Goal: Task Accomplishment & Management: Manage account settings

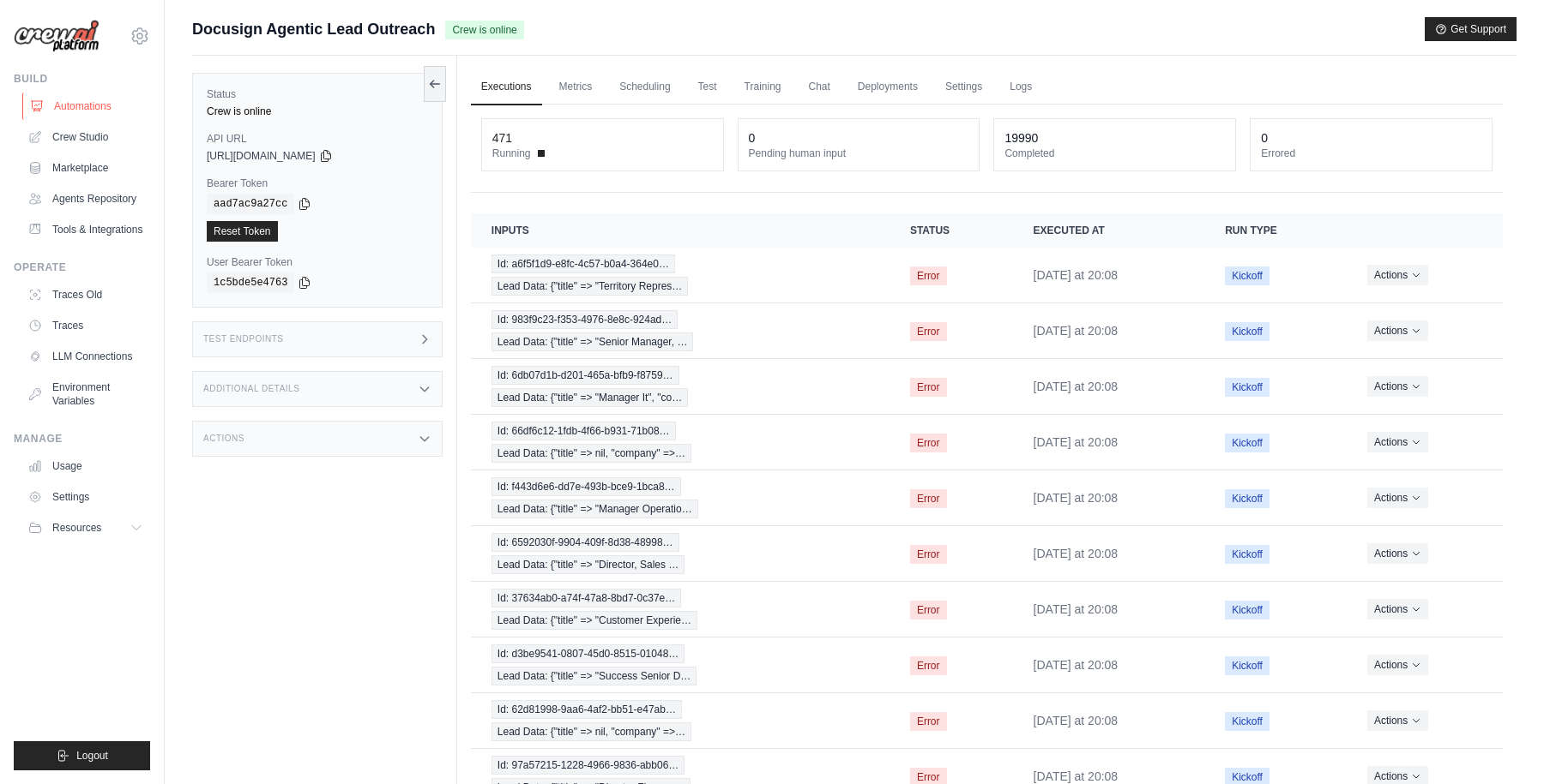
click at [96, 100] on link "Automations" at bounding box center [86, 106] width 129 height 28
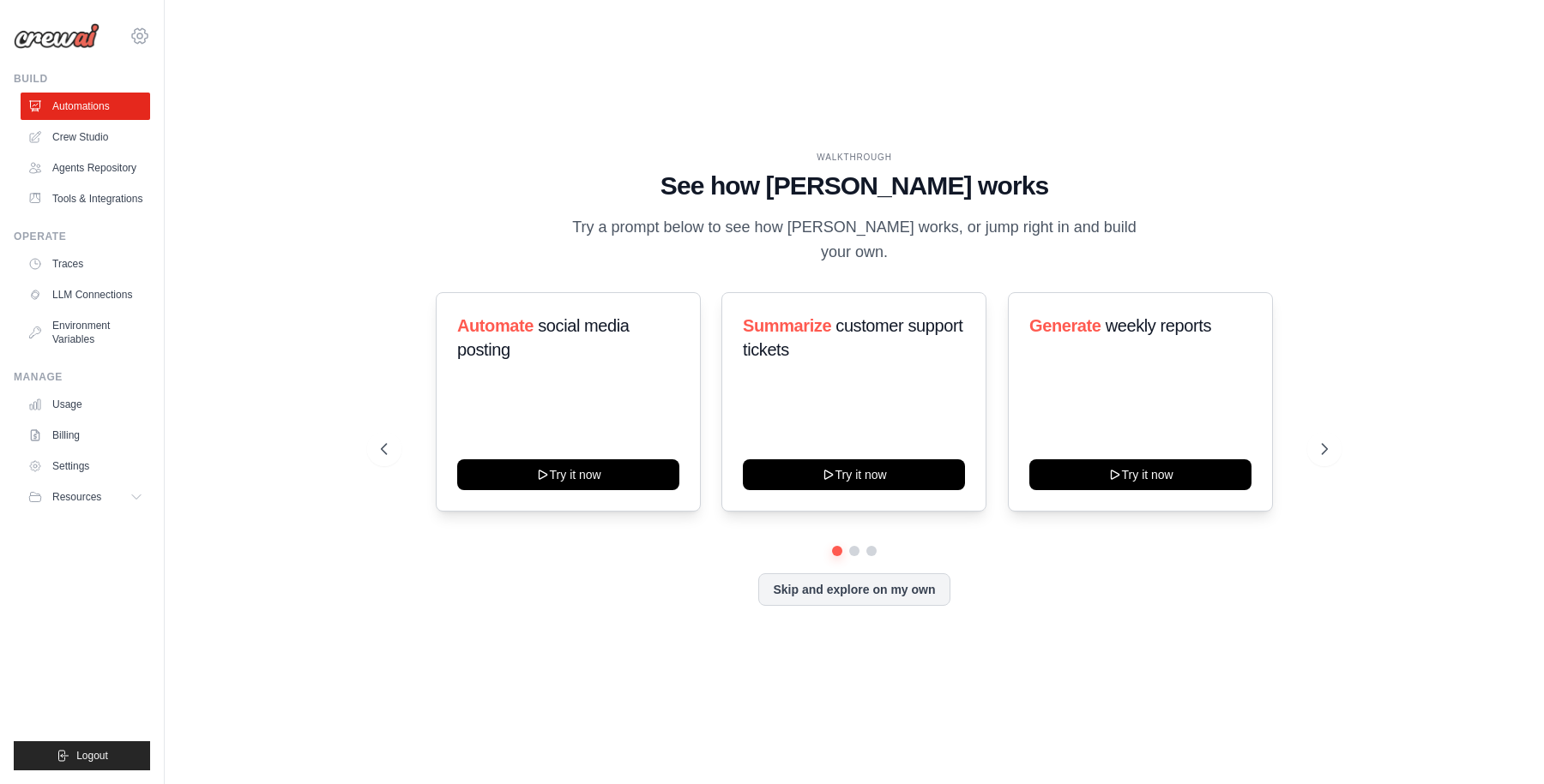
click at [135, 40] on icon at bounding box center [139, 36] width 15 height 14
click at [144, 37] on icon at bounding box center [139, 36] width 21 height 20
click at [181, 104] on span "Docusign" at bounding box center [215, 106] width 136 height 17
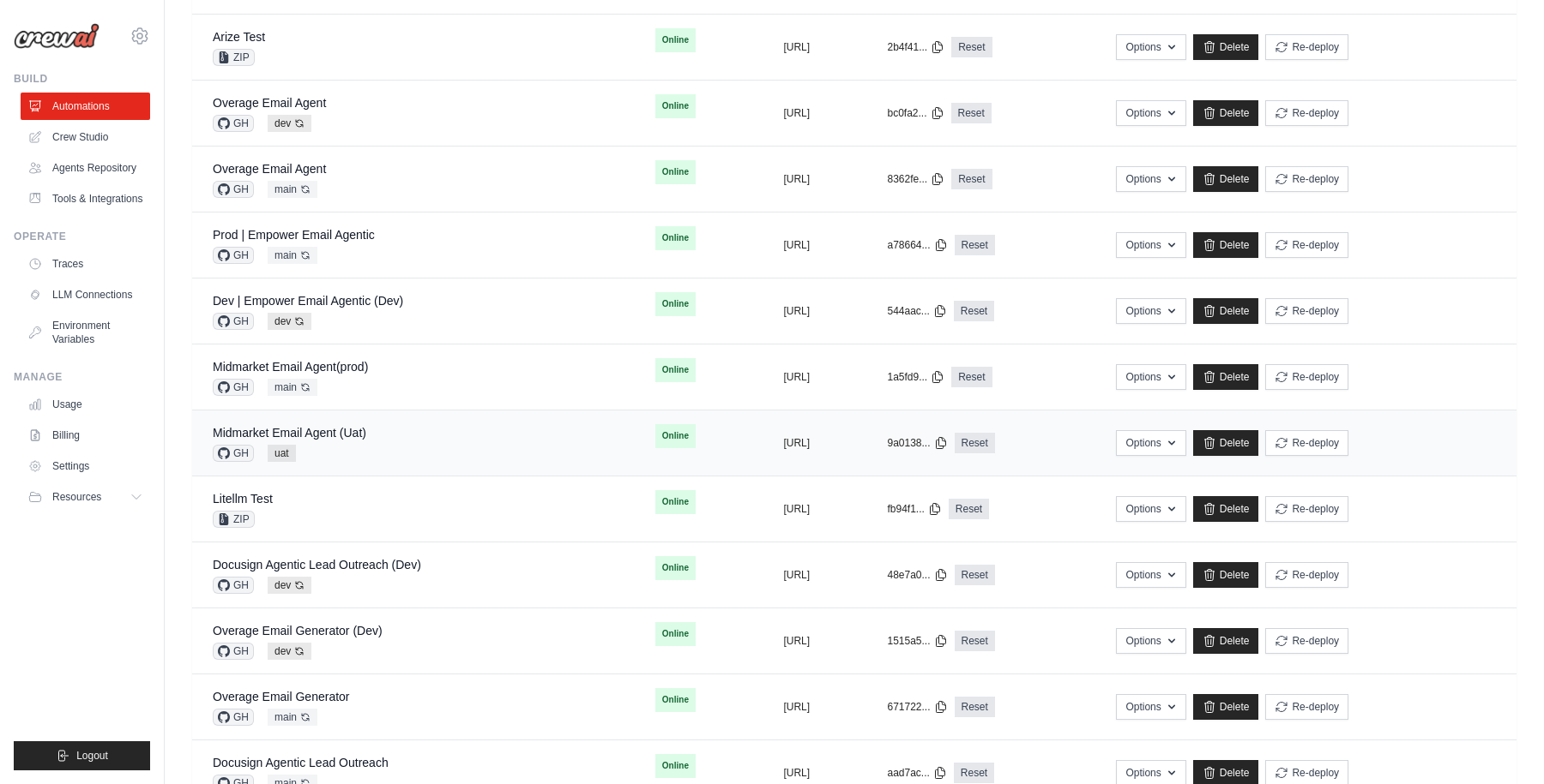
scroll to position [442, 0]
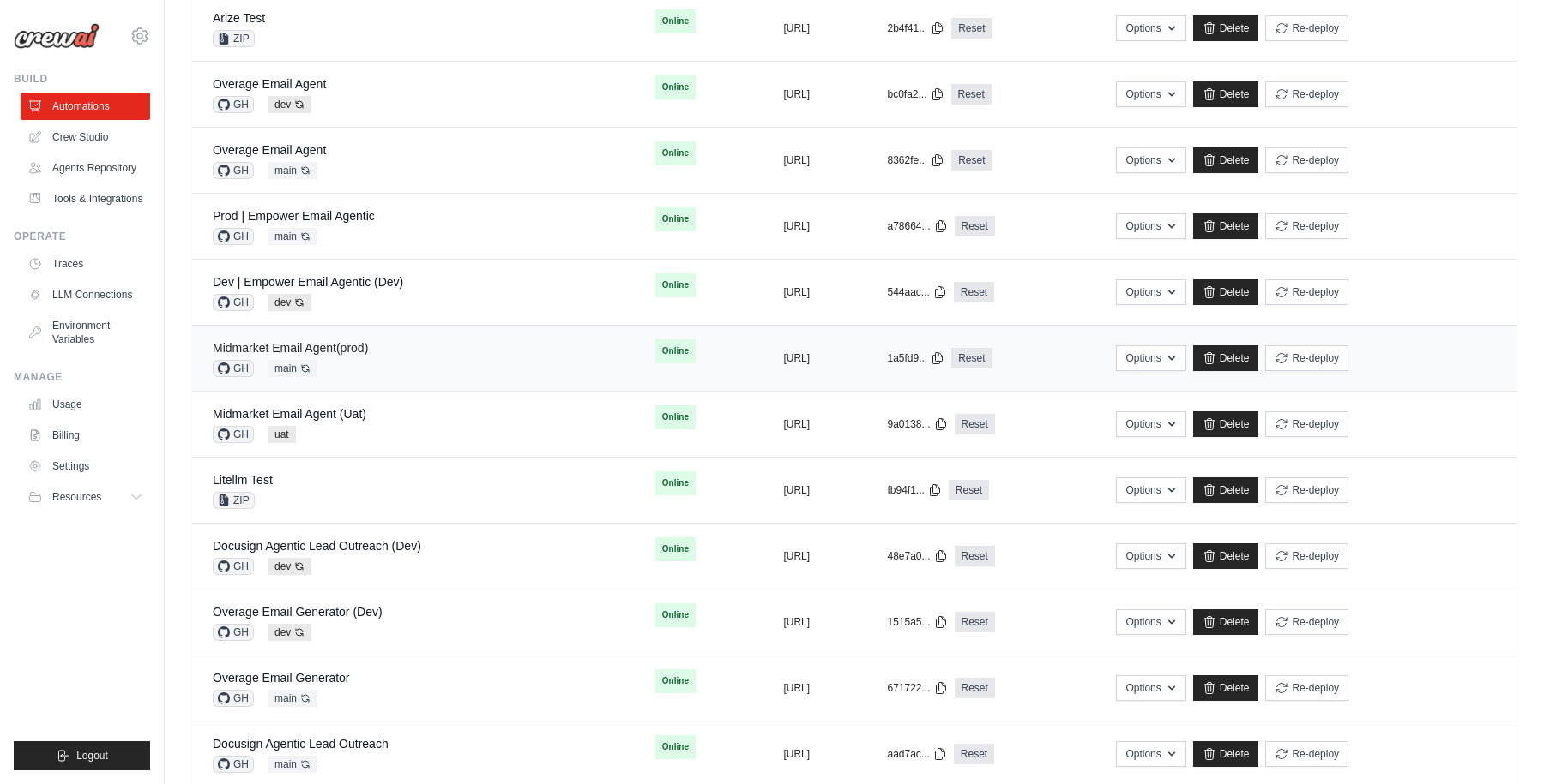
click at [346, 352] on link "Midmarket Email Agent(prod)" at bounding box center [291, 347] width 155 height 13
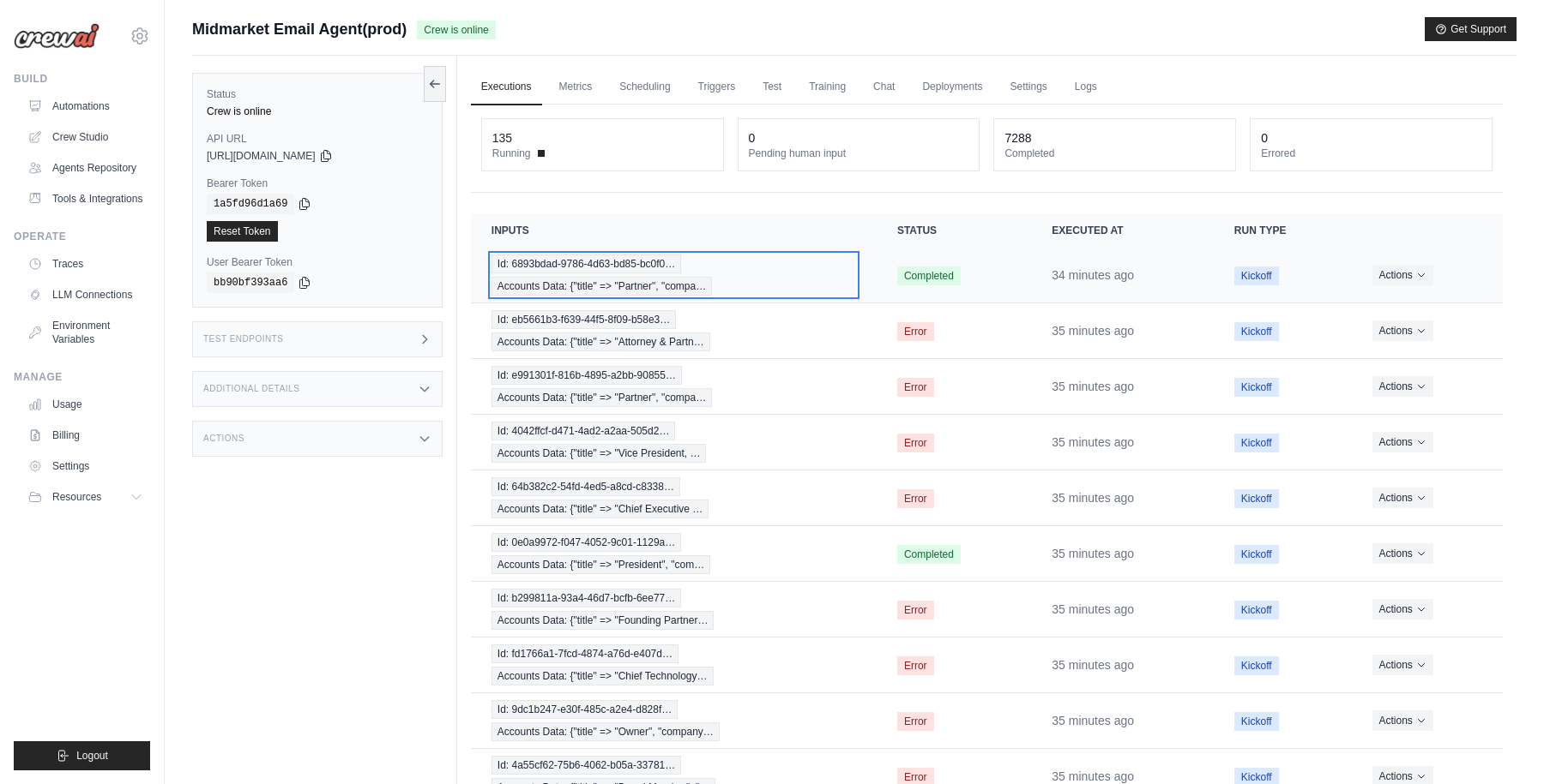
click at [773, 279] on div "Id: 6893bdad-9786-4d63-bd85-bc0f0… Accounts Data: {"title" => "Partner", "compa…" at bounding box center [673, 275] width 365 height 41
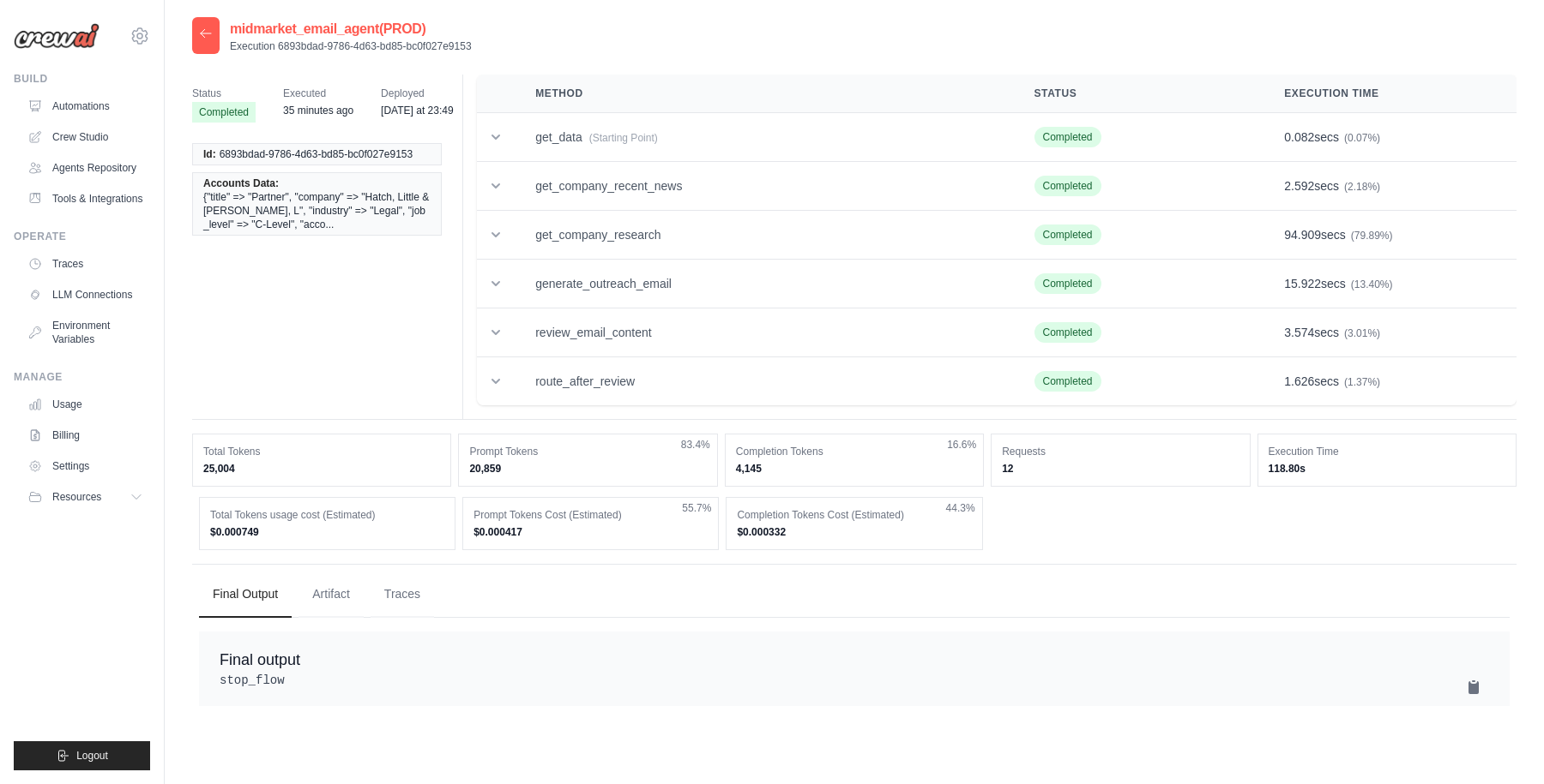
click at [209, 33] on icon at bounding box center [205, 33] width 13 height 13
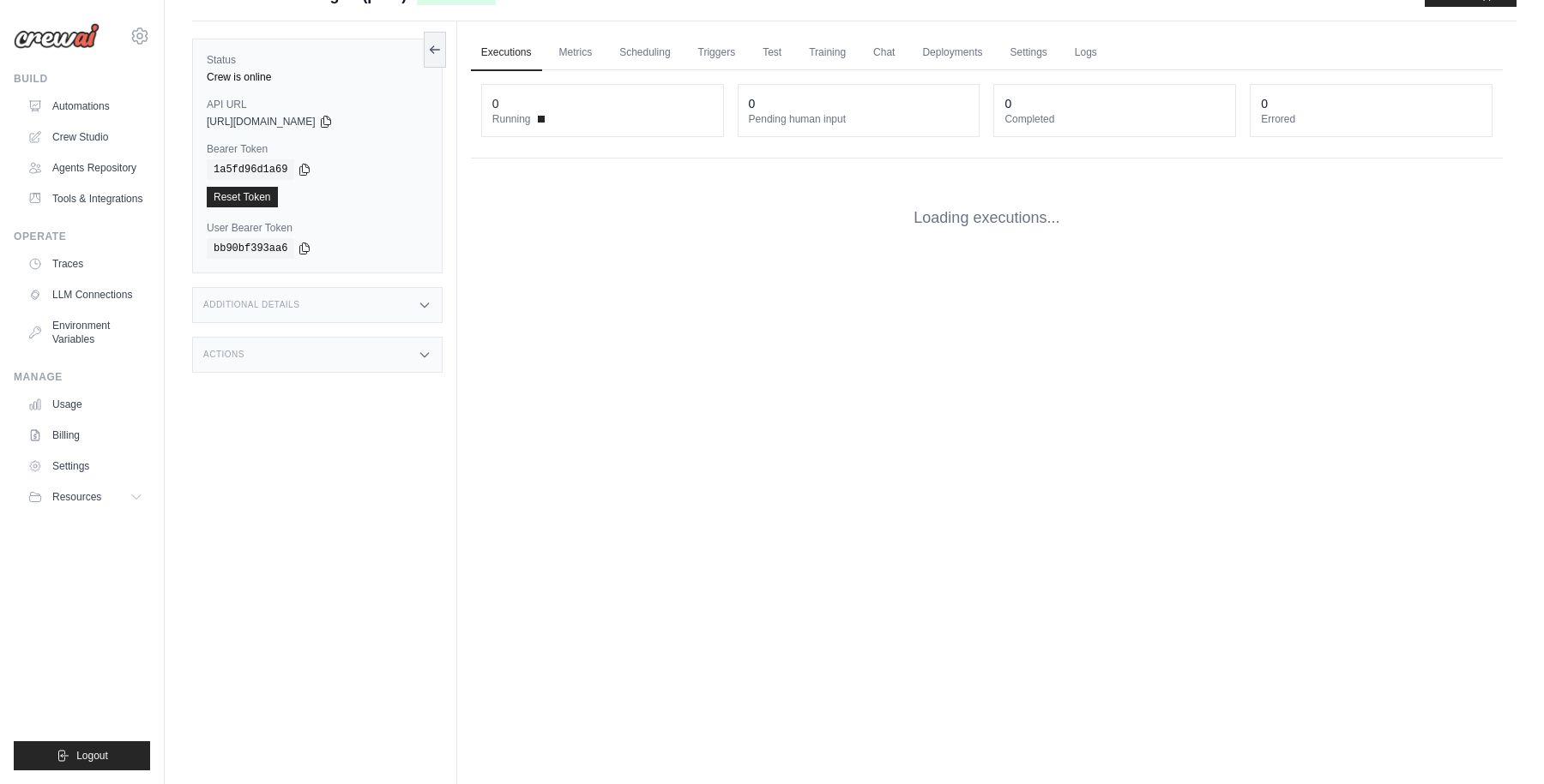
scroll to position [5, 0]
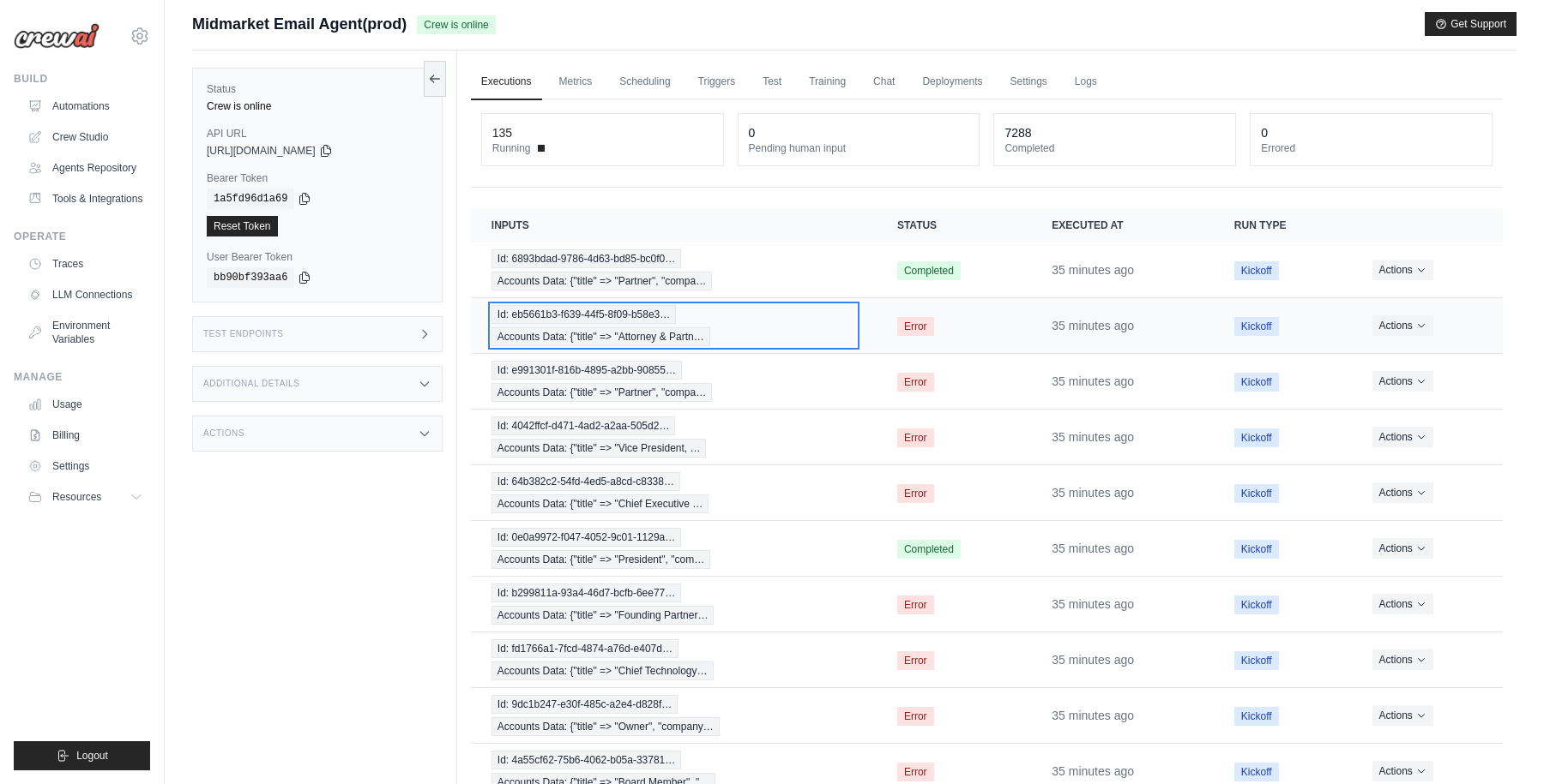
click at [774, 319] on div "Id: eb5661b3-f639-44f5-8f09-b58e3… Accounts Data: {"title" => "Attorney & Partn…" at bounding box center [673, 326] width 365 height 41
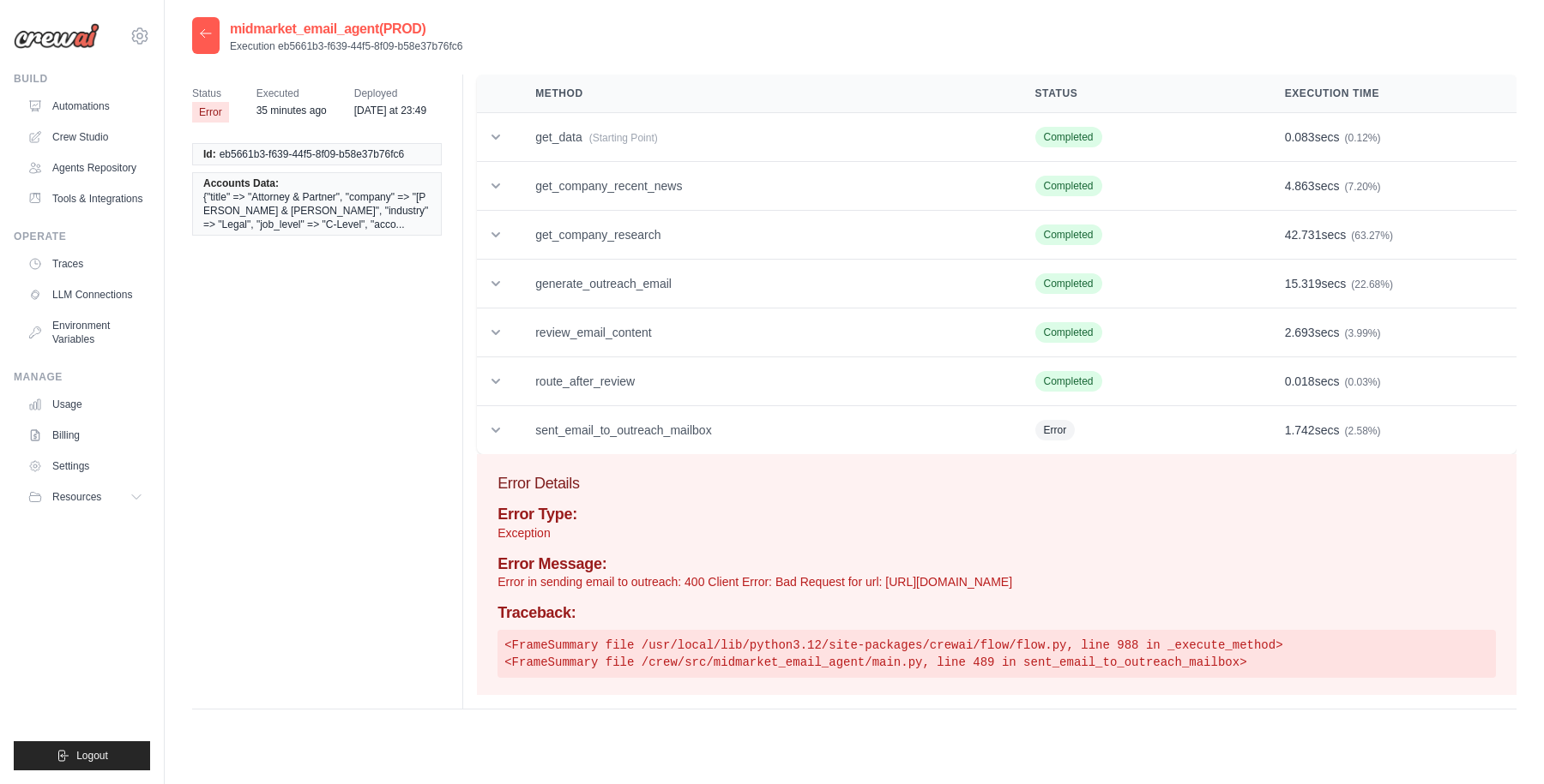
click at [201, 34] on icon at bounding box center [205, 33] width 13 height 13
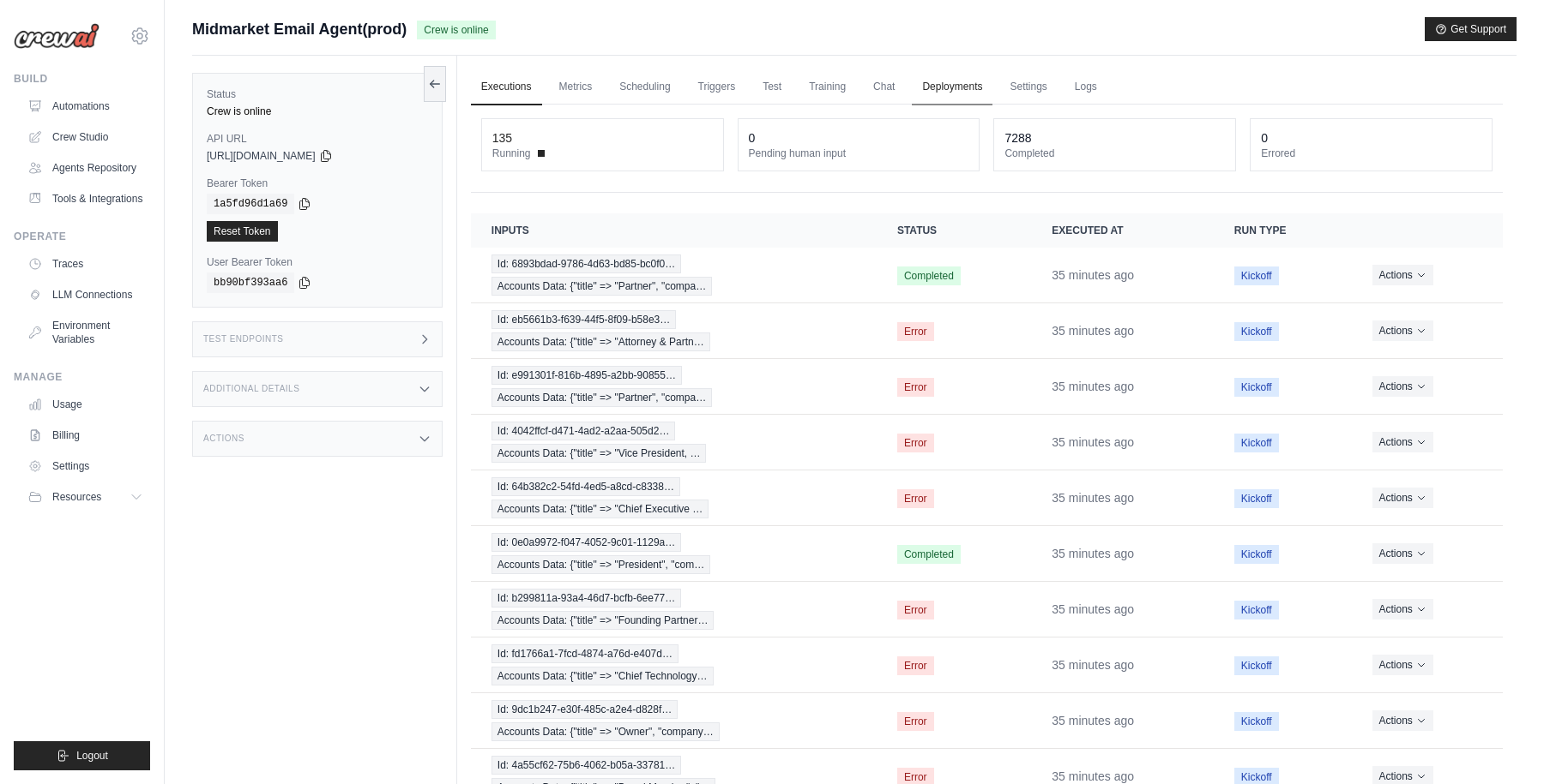
click at [968, 86] on link "Deployments" at bounding box center [952, 87] width 80 height 36
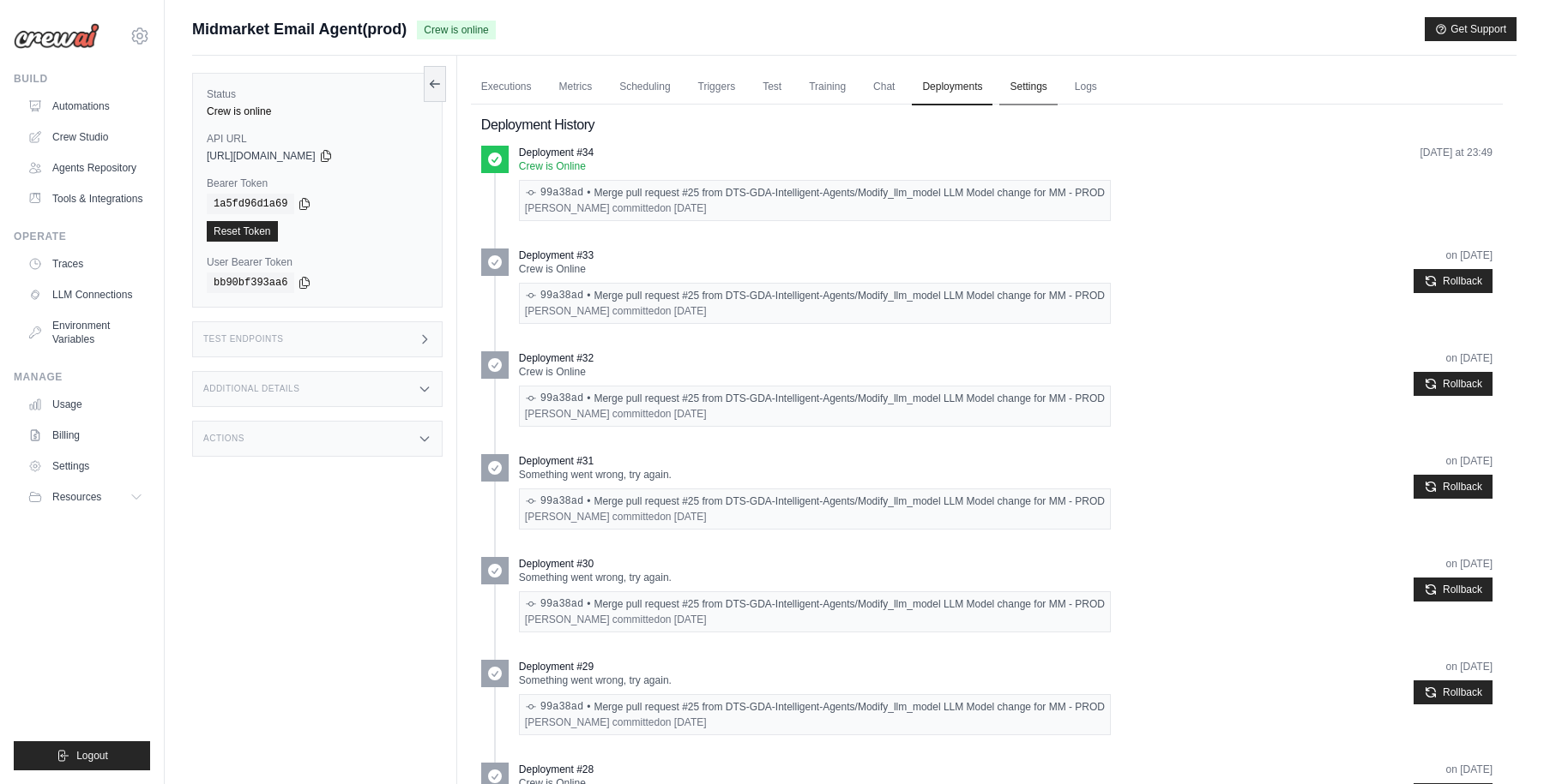
click at [1046, 86] on link "Settings" at bounding box center [1028, 87] width 57 height 36
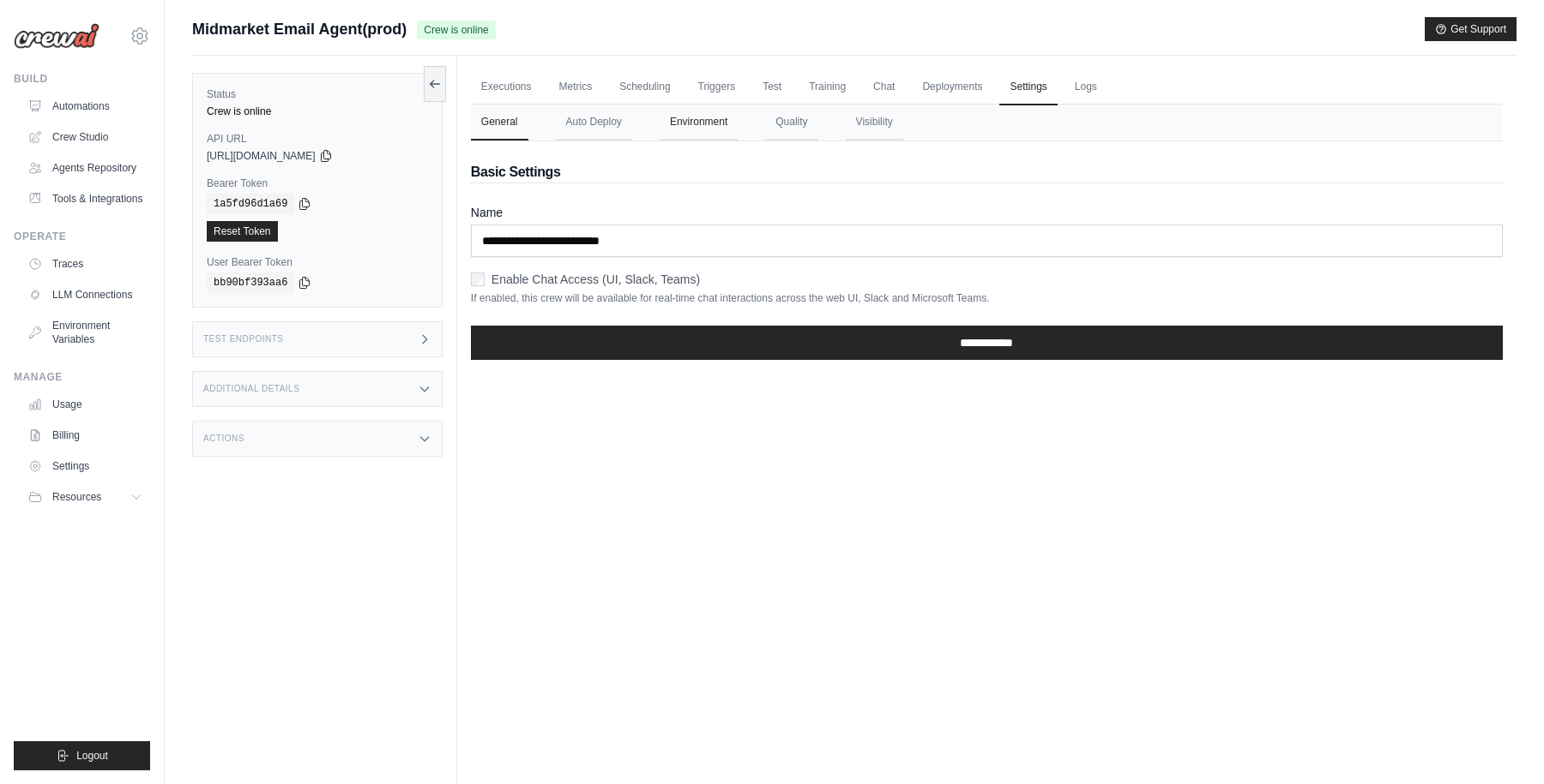
click at [703, 125] on button "Environment" at bounding box center [699, 122] width 78 height 36
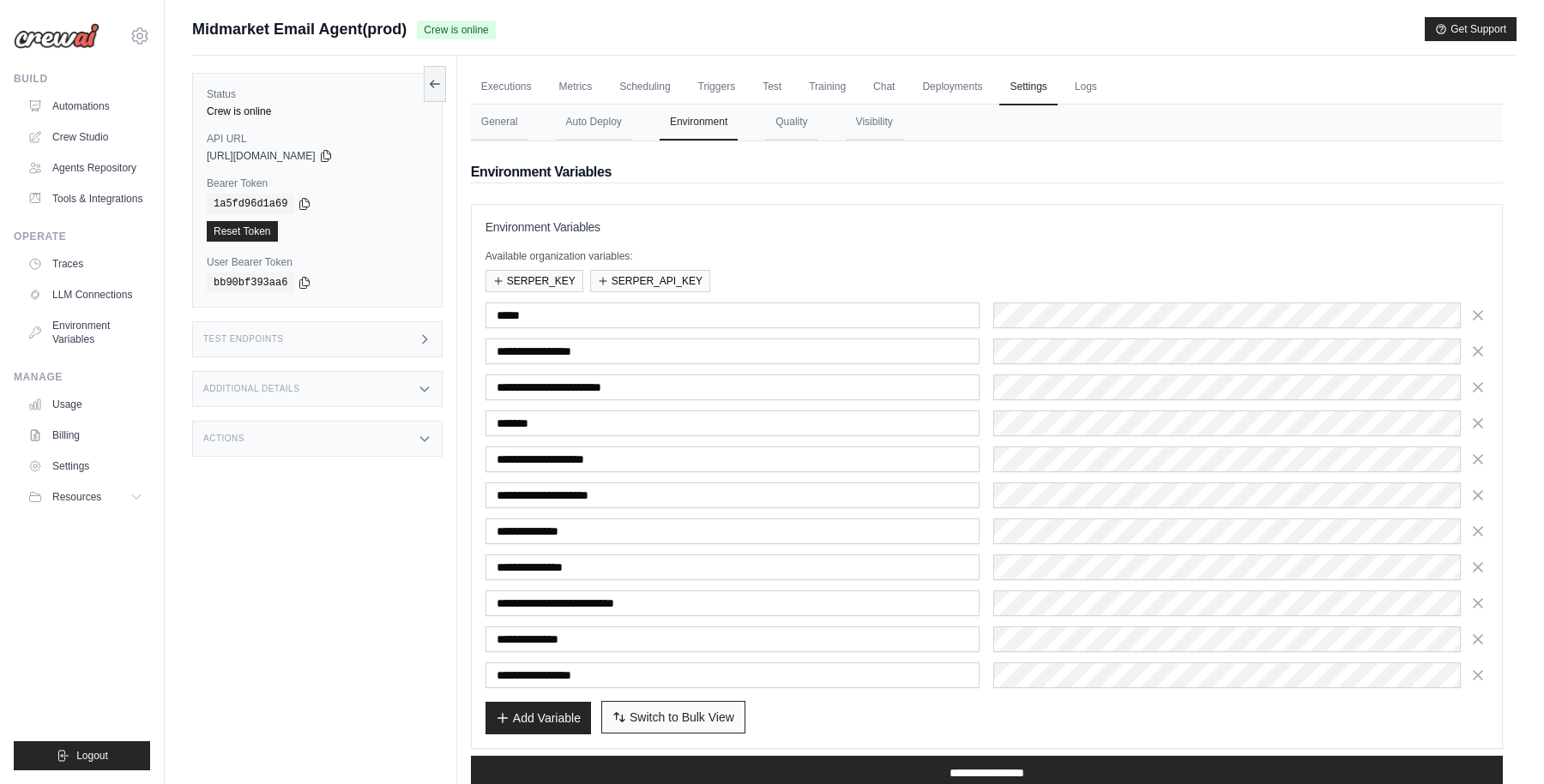
click at [679, 716] on span "Switch to Bulk View" at bounding box center [681, 717] width 104 height 17
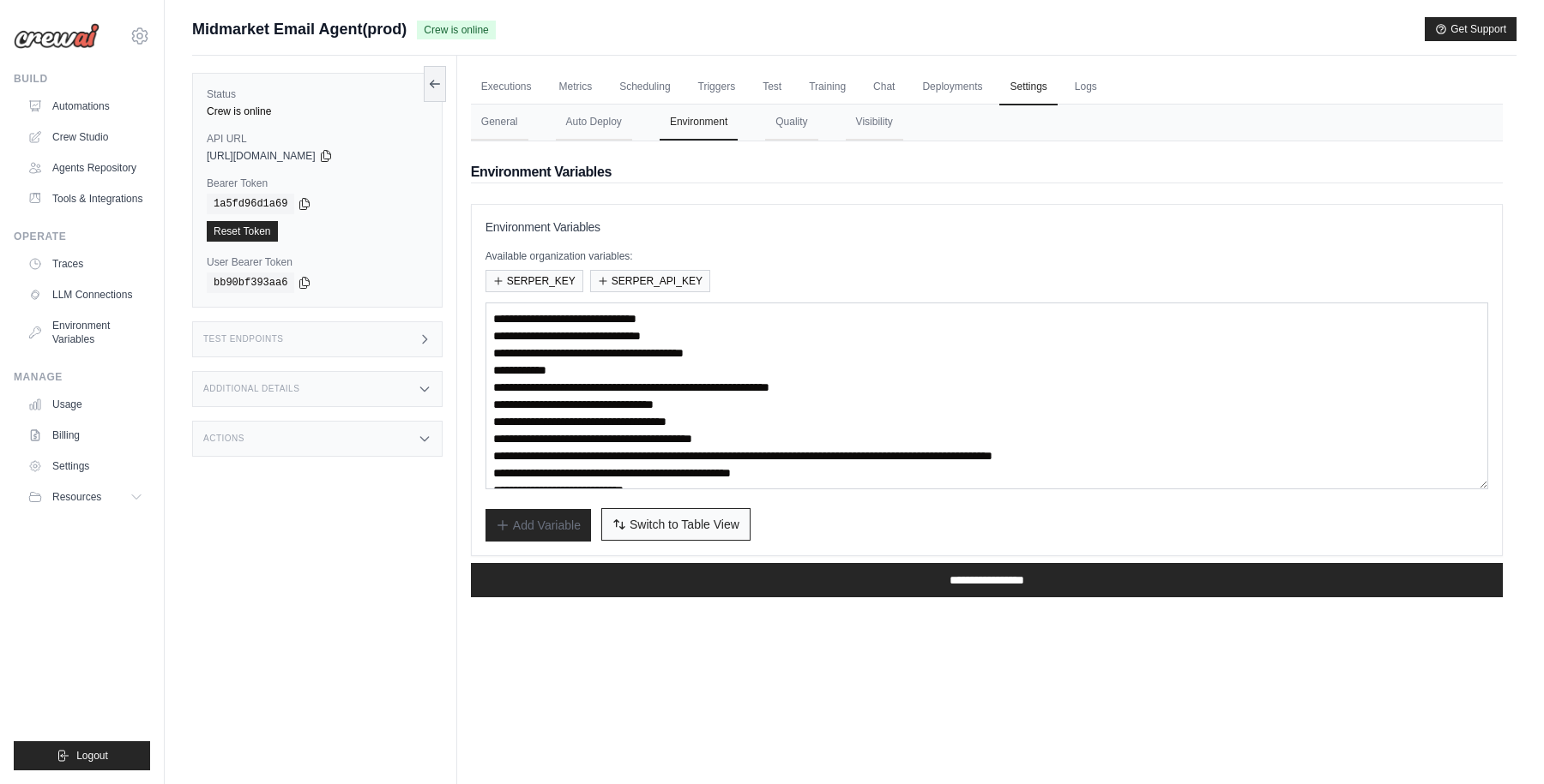
click at [669, 529] on span "Switch to Table View" at bounding box center [684, 524] width 110 height 17
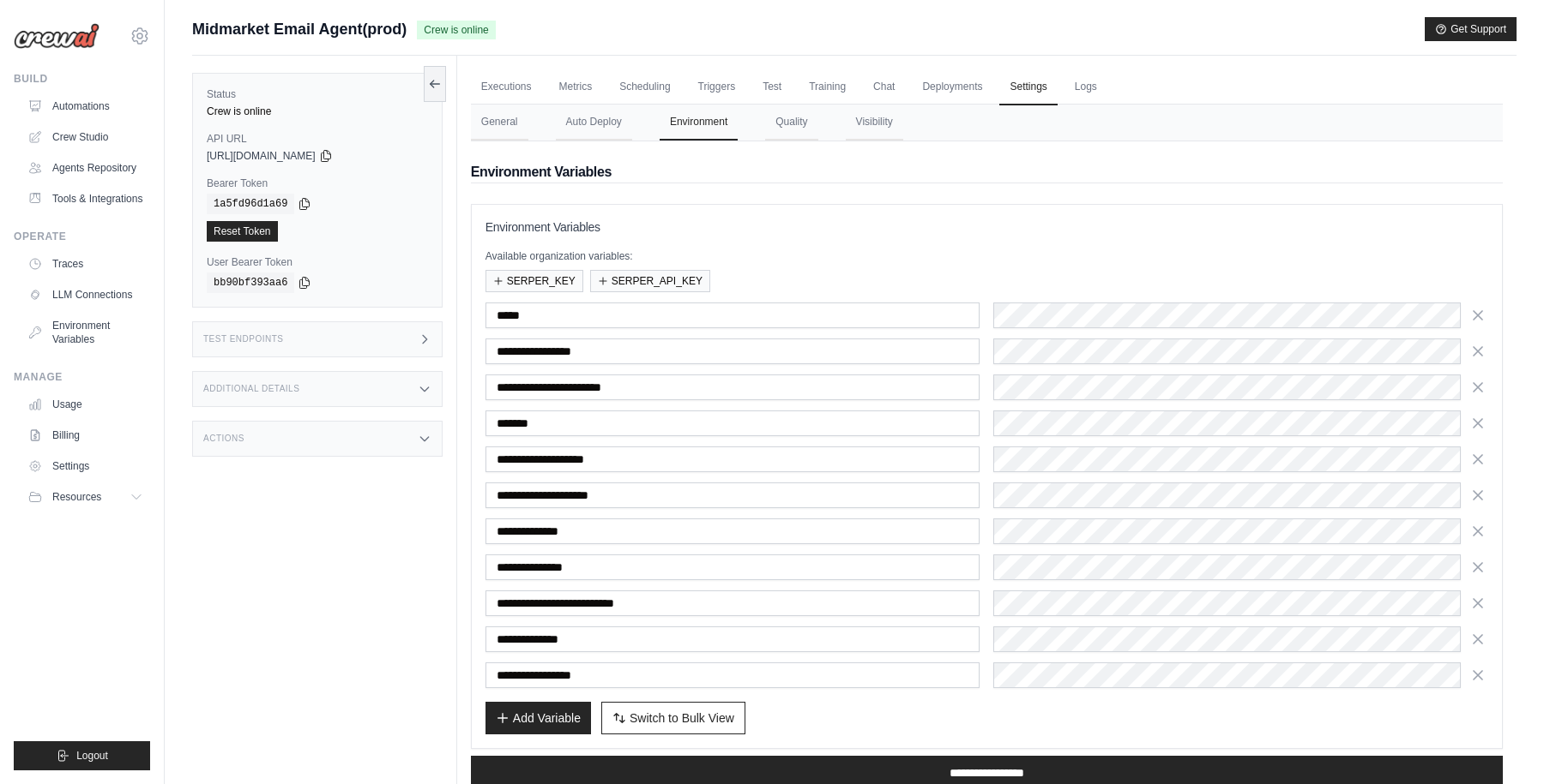
click at [1072, 235] on h3 "Environment Variables" at bounding box center [987, 226] width 1003 height 17
click at [953, 721] on div "Add Variable Switch to Bulk View Switch to Table View" at bounding box center [987, 718] width 1003 height 33
click at [670, 719] on span "Switch to Bulk View" at bounding box center [681, 717] width 104 height 17
type textarea "**********"
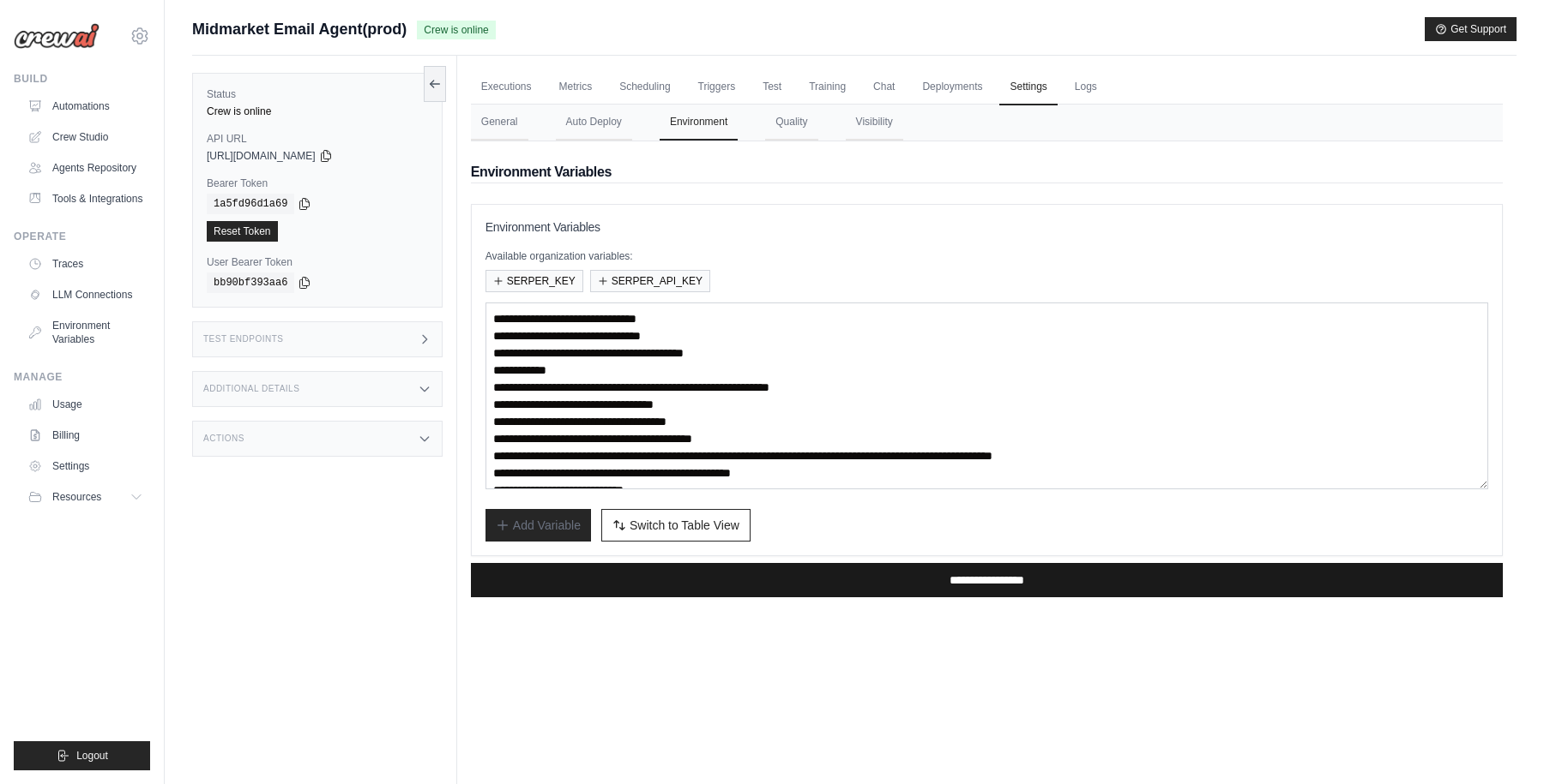
click at [899, 589] on input "**********" at bounding box center [987, 580] width 1032 height 34
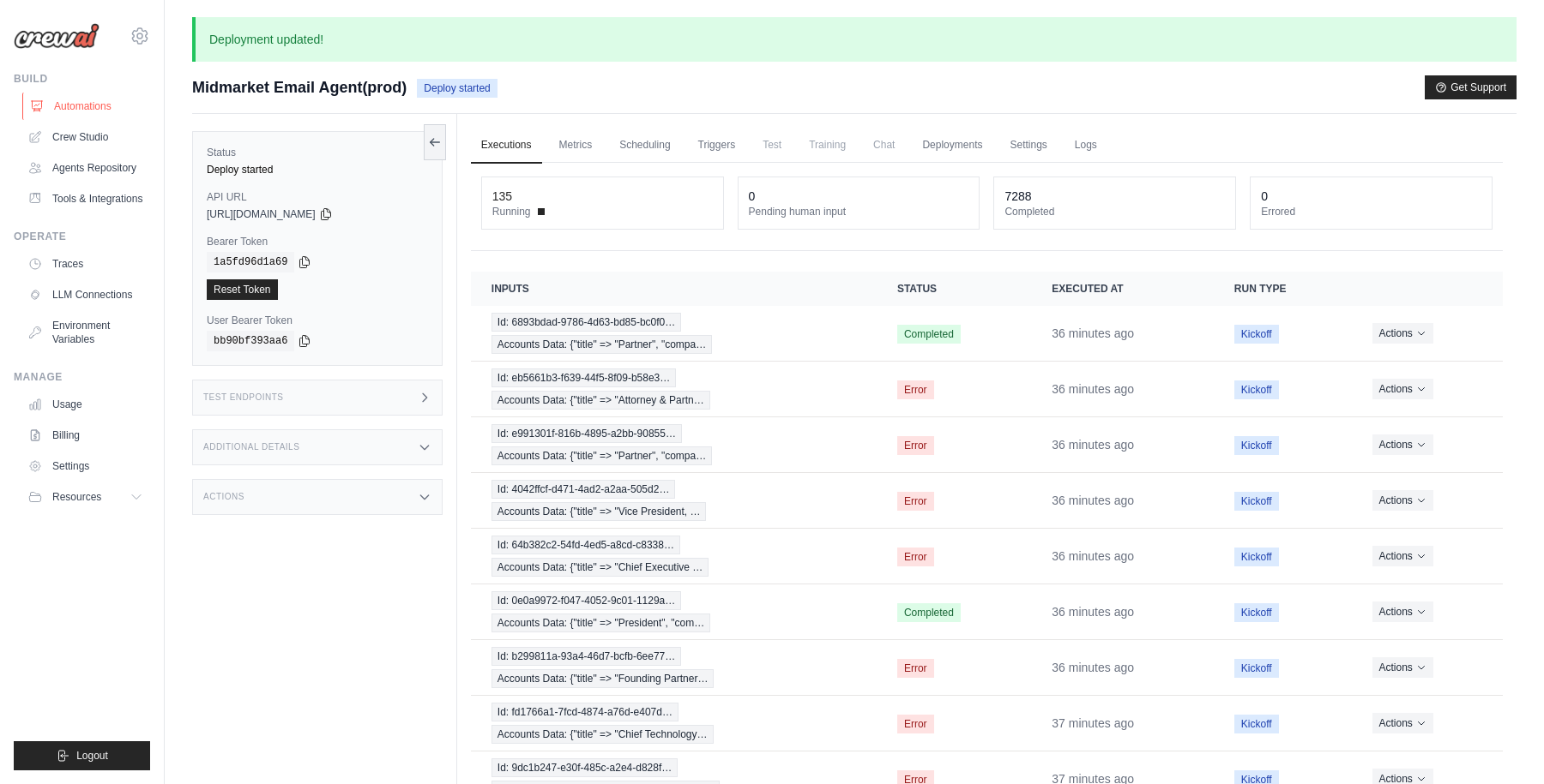
click at [86, 107] on link "Automations" at bounding box center [86, 106] width 129 height 28
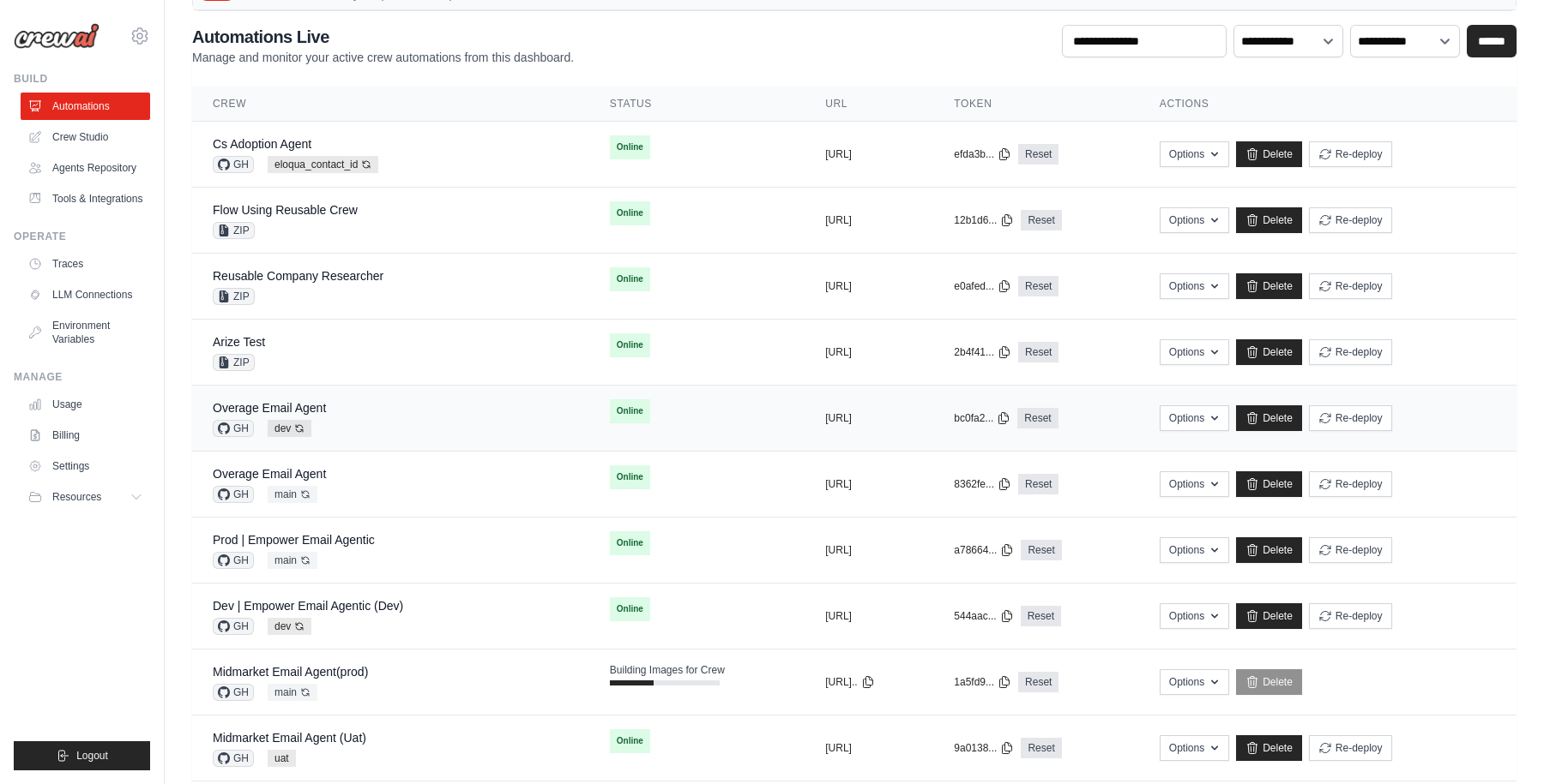
scroll to position [78, 0]
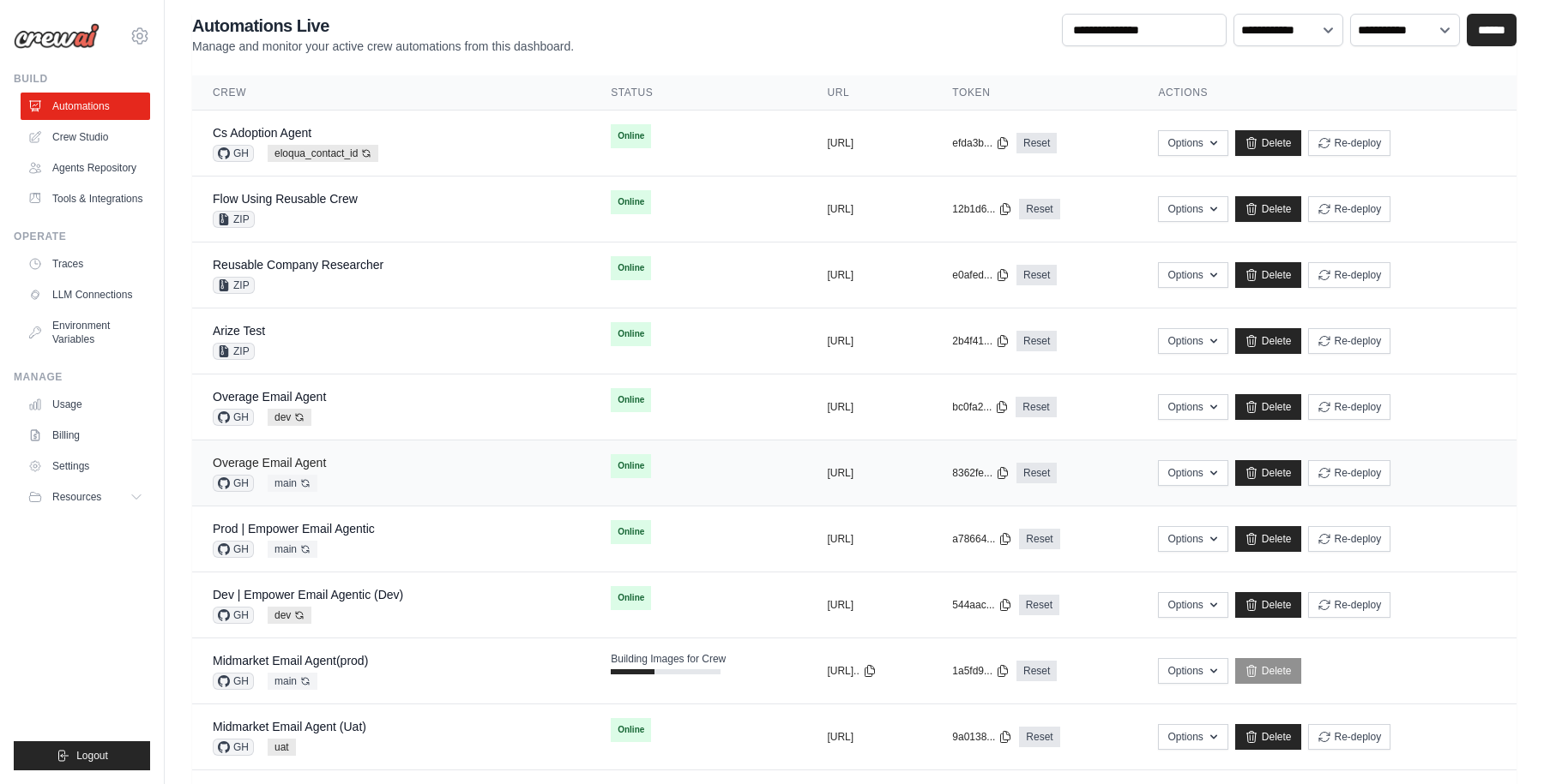
click at [292, 459] on link "Overage Email Agent" at bounding box center [269, 462] width 113 height 13
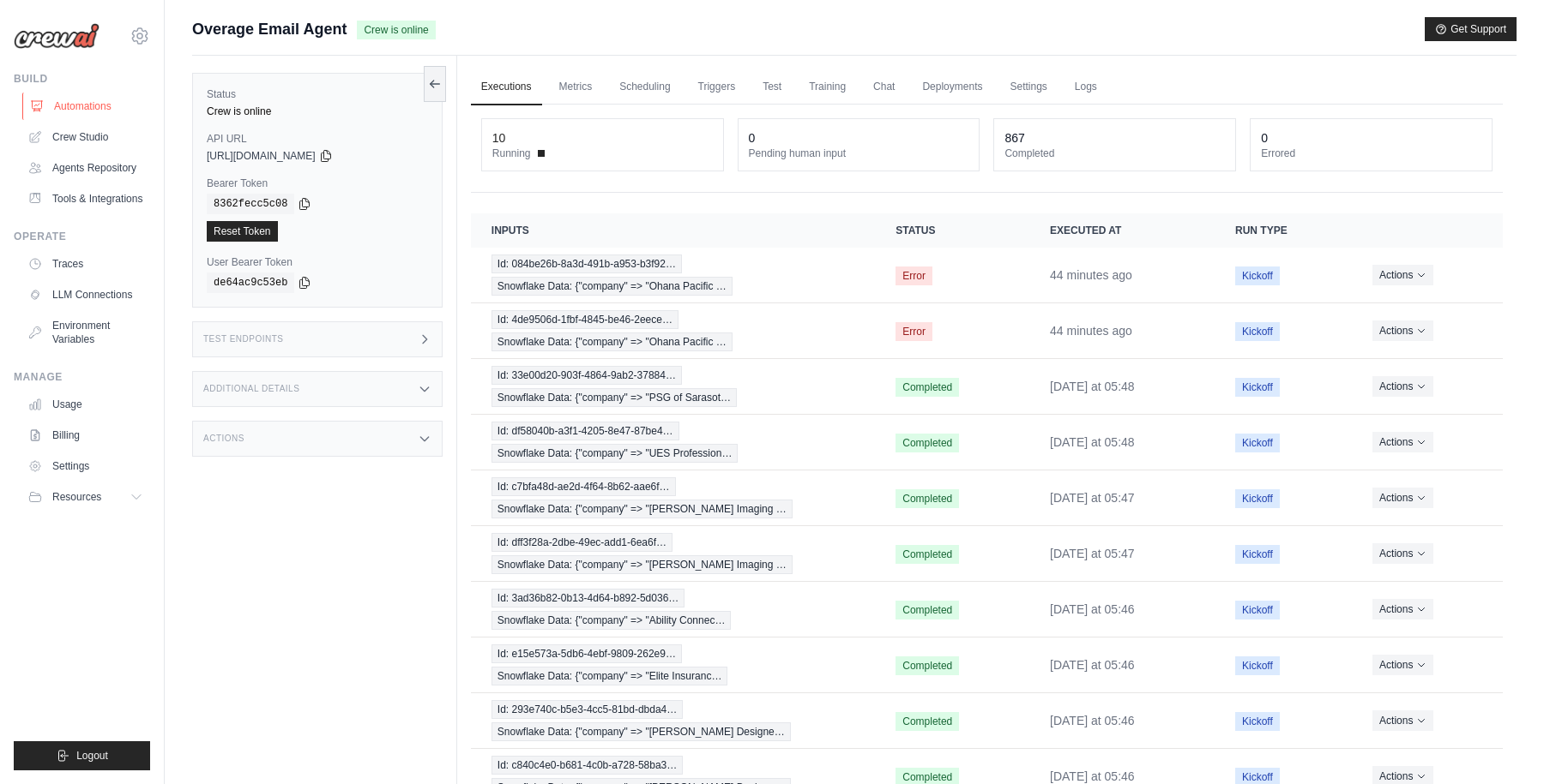
click at [102, 104] on link "Automations" at bounding box center [86, 106] width 129 height 28
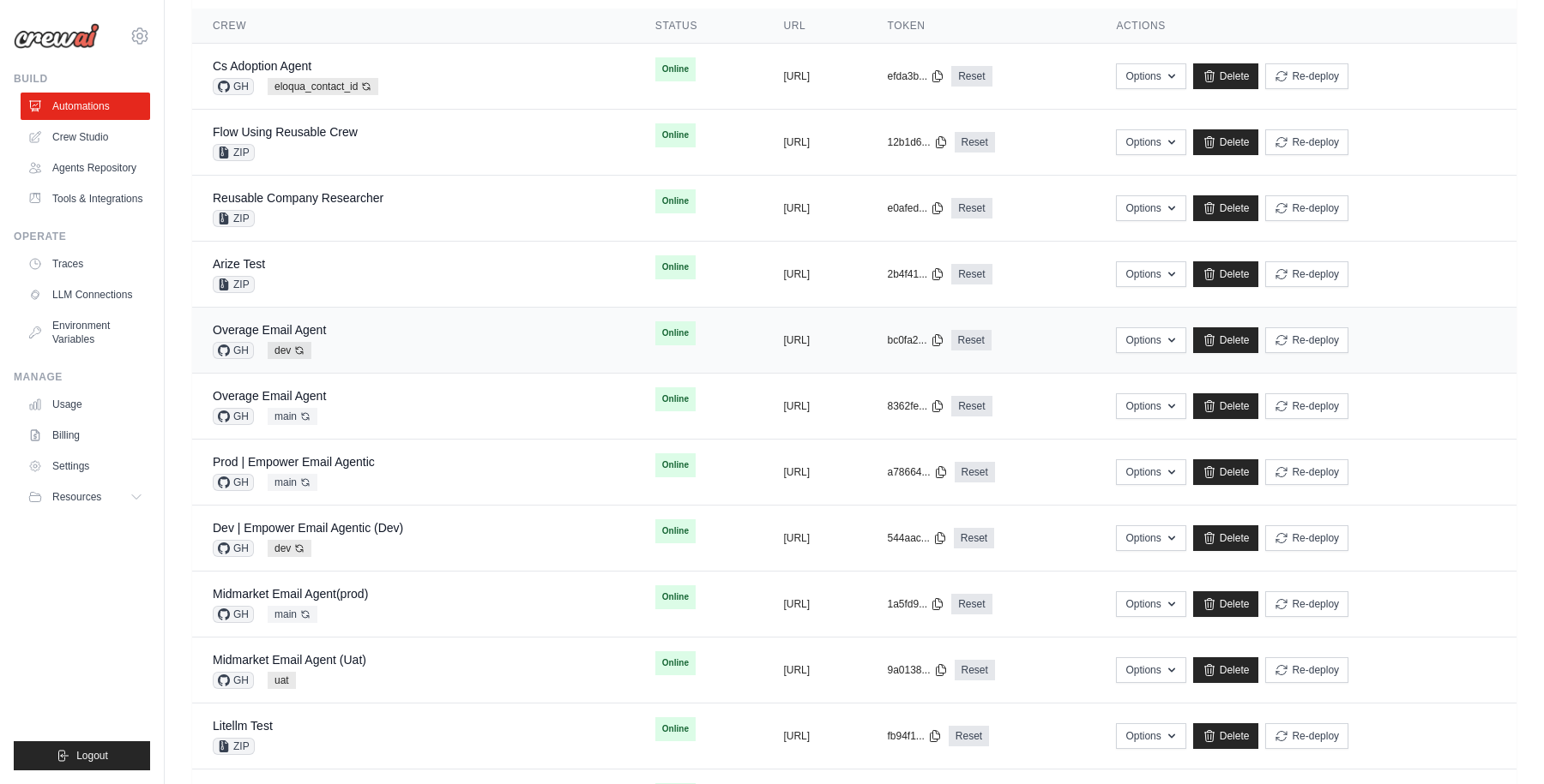
scroll to position [107, 0]
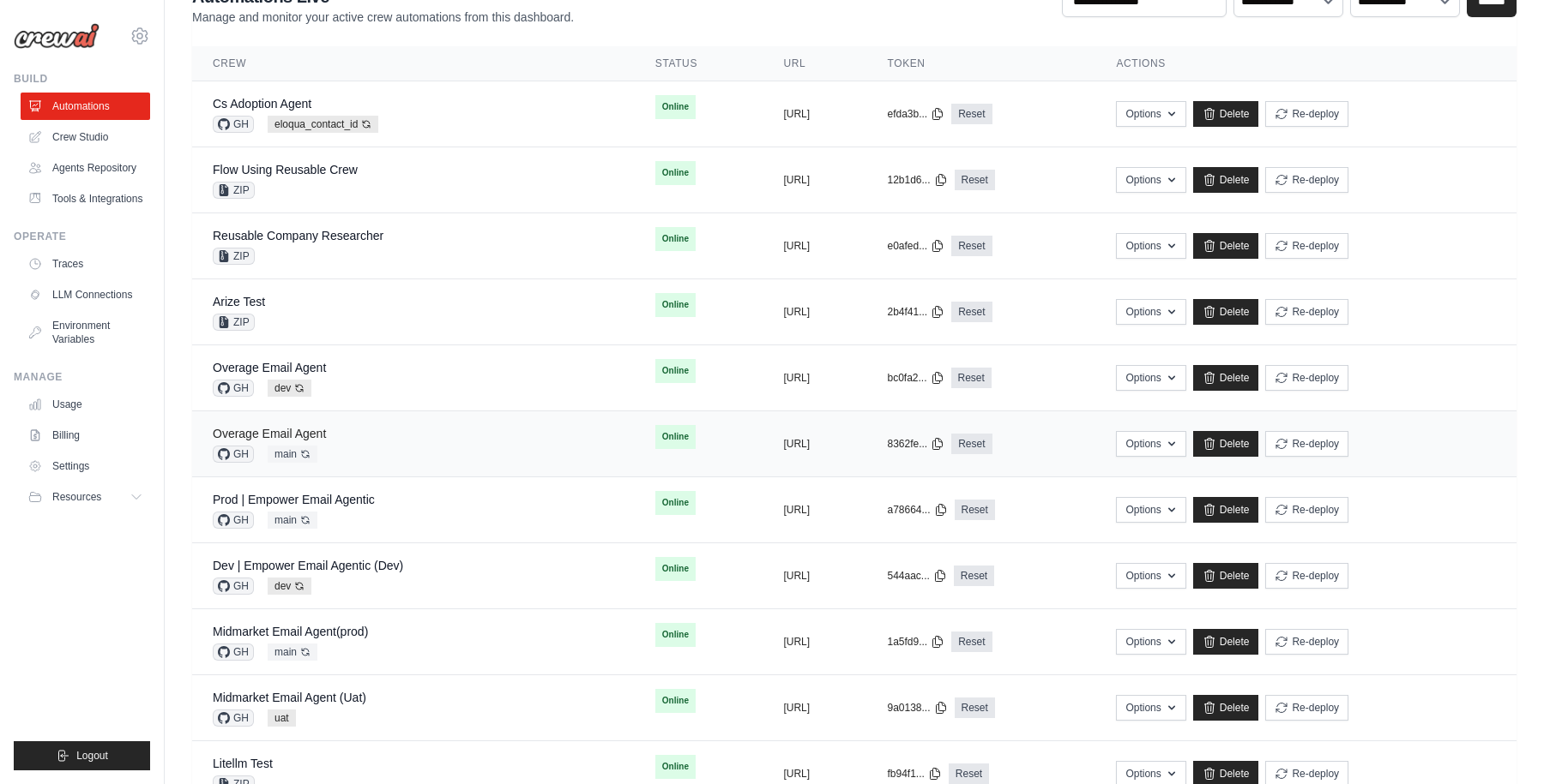
click at [310, 429] on link "Overage Email Agent" at bounding box center [269, 433] width 113 height 13
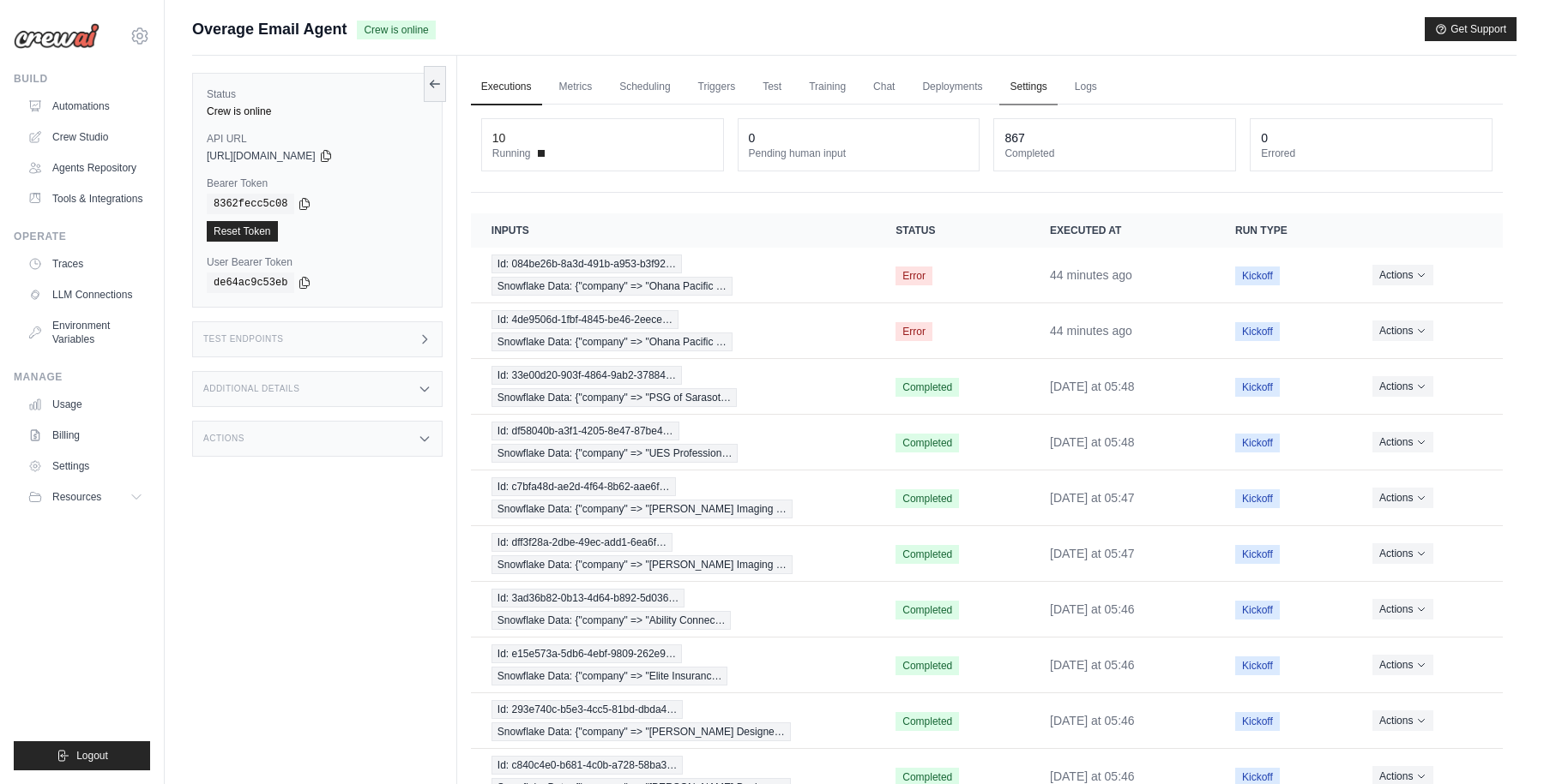
click at [1036, 89] on link "Settings" at bounding box center [1028, 87] width 57 height 36
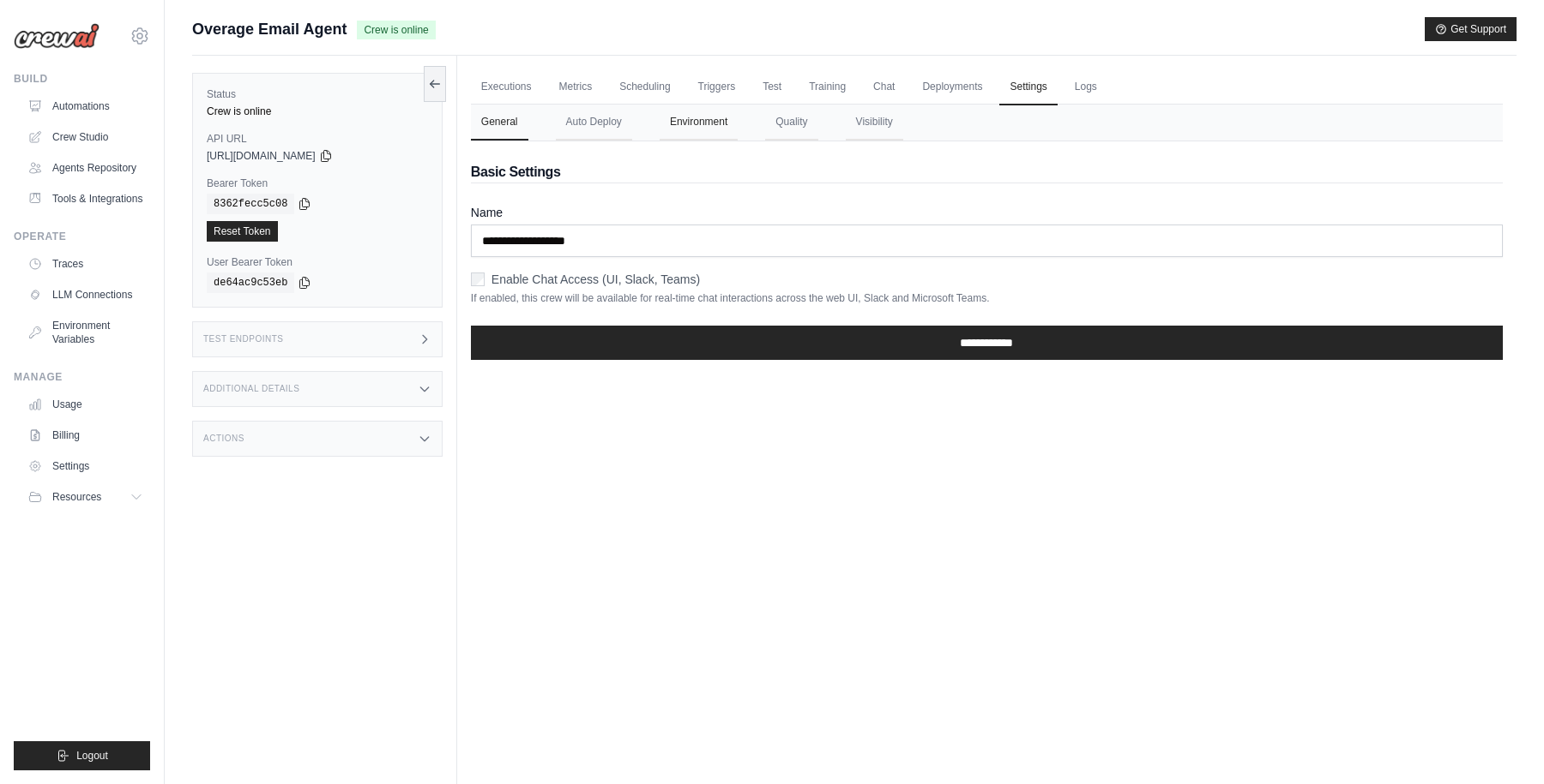
click at [696, 114] on button "Environment" at bounding box center [699, 122] width 78 height 36
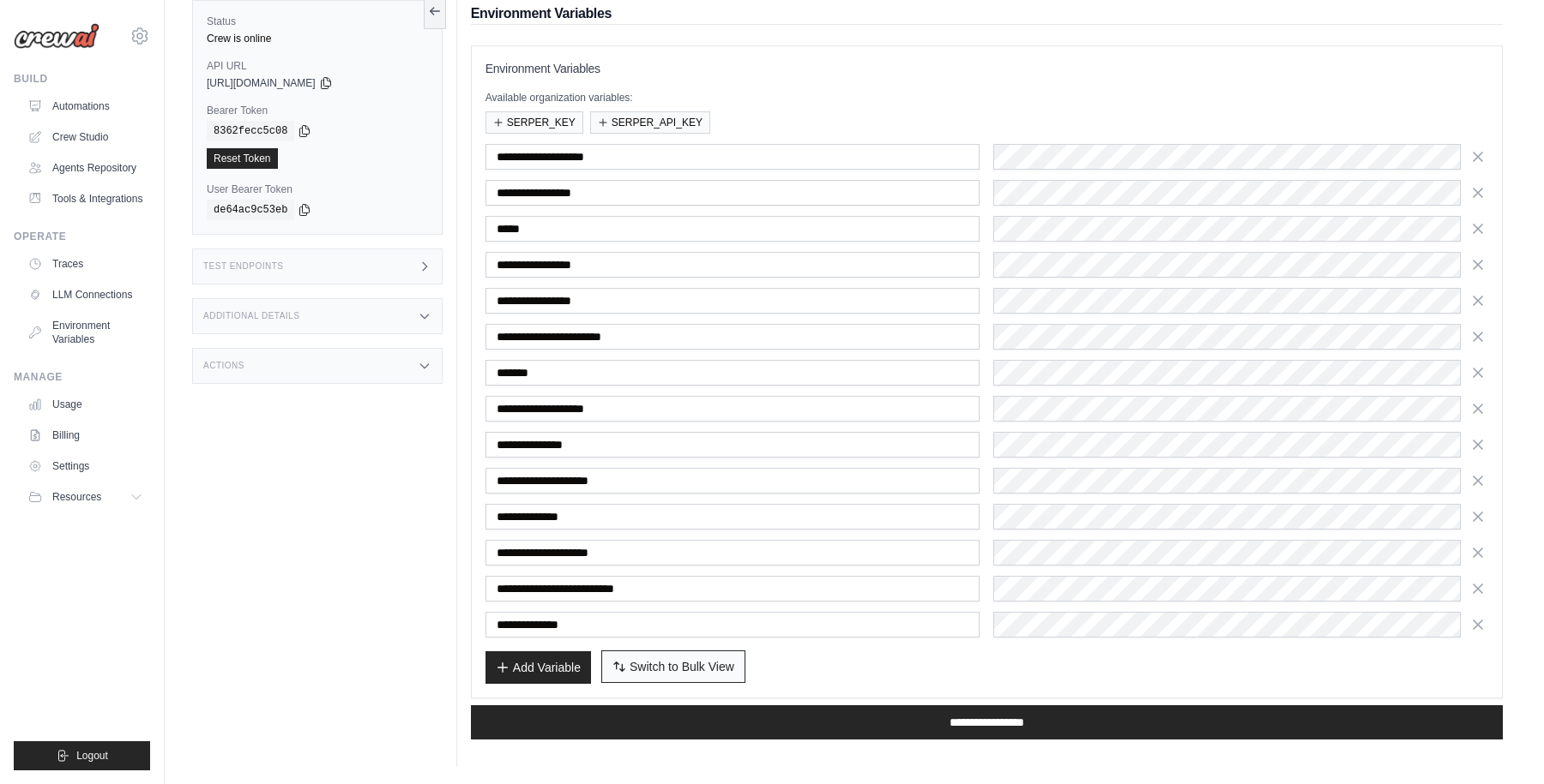
click at [713, 662] on span "Switch to Bulk View" at bounding box center [681, 666] width 104 height 17
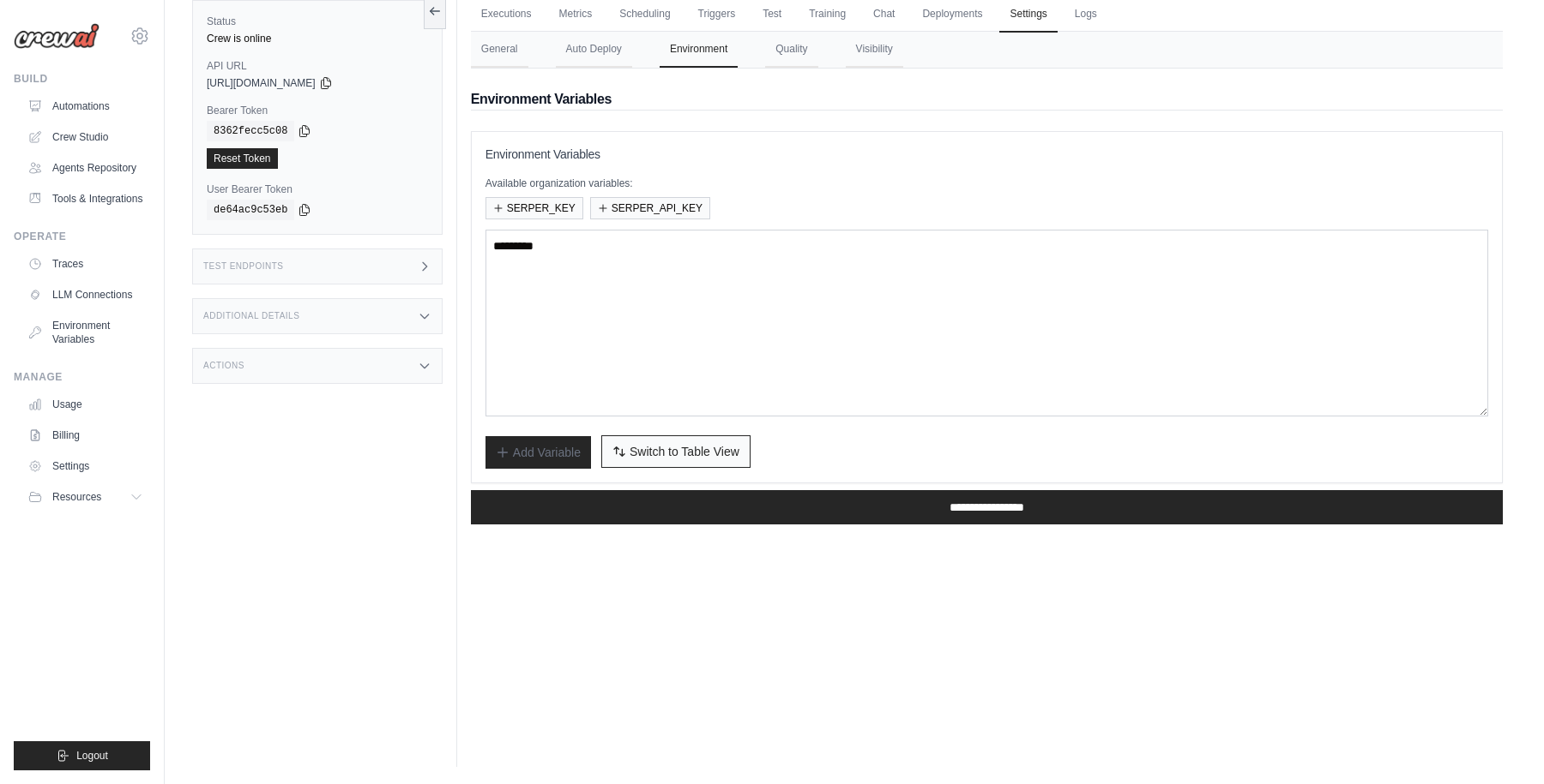
click at [686, 460] on span "Switch to Table View" at bounding box center [684, 451] width 110 height 17
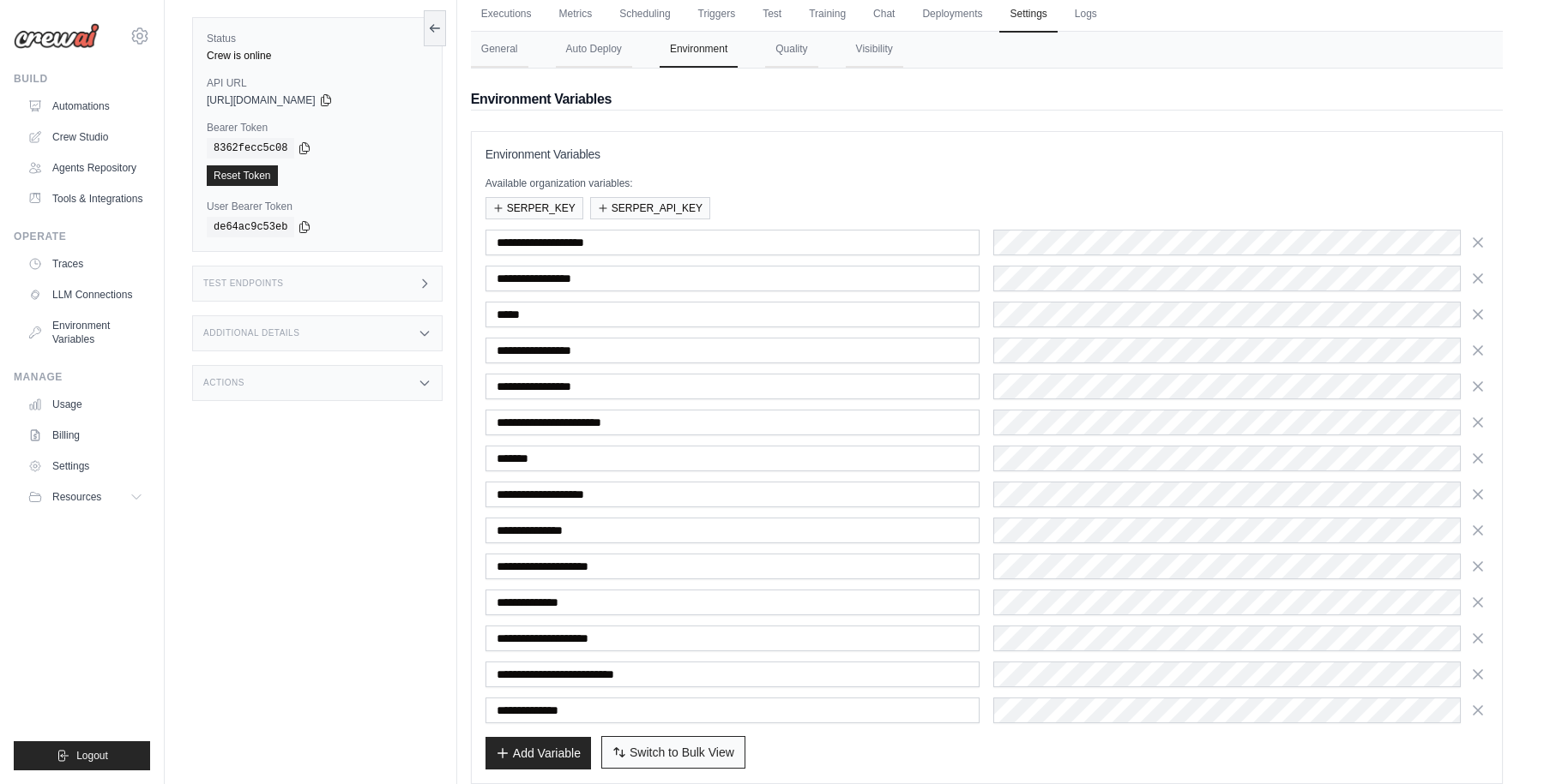
scroll to position [159, 0]
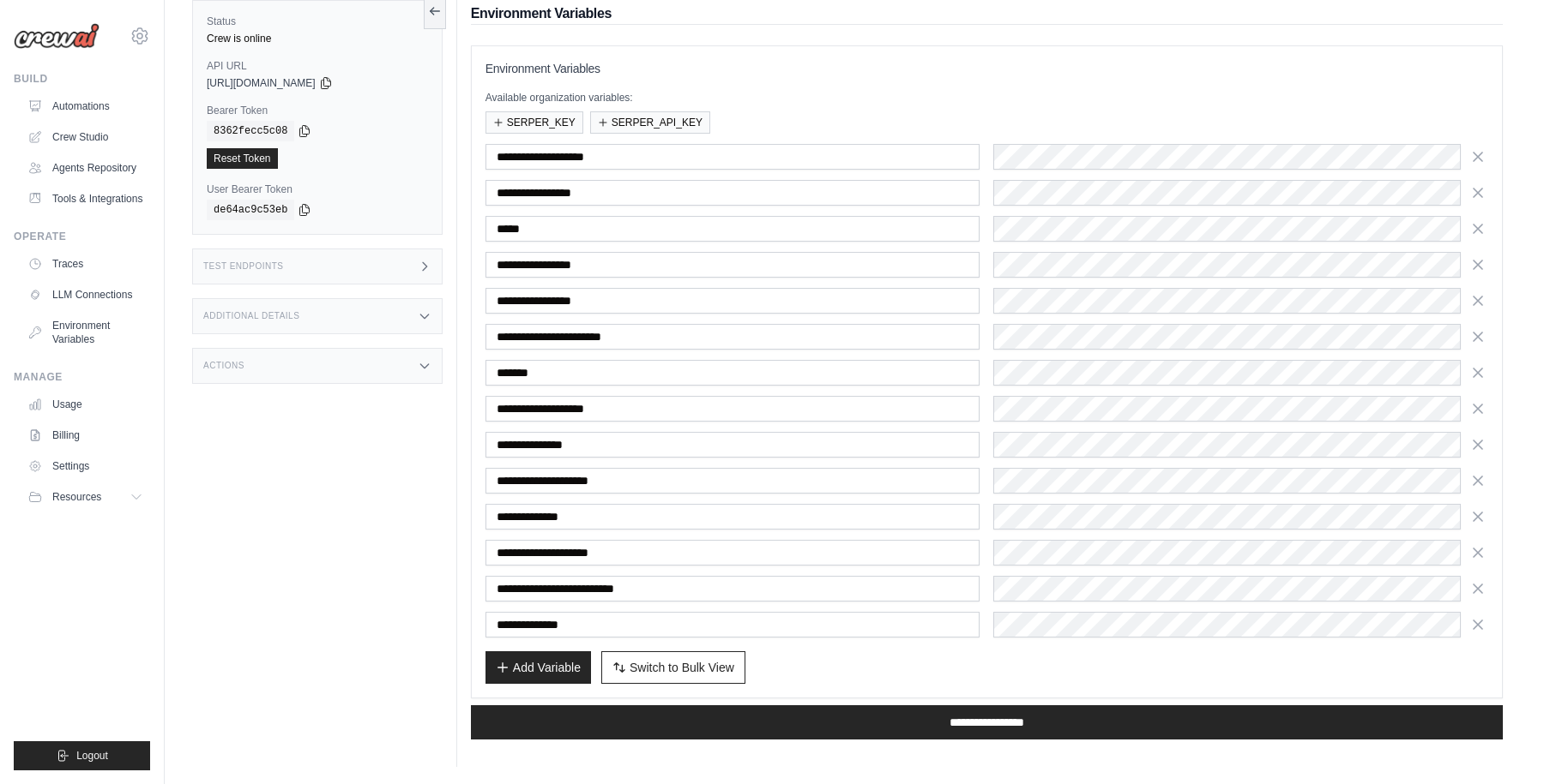
click at [868, 658] on div "Add Variable Switch to Bulk View Switch to Table View" at bounding box center [987, 667] width 1003 height 33
click at [699, 674] on span "Switch to Bulk View" at bounding box center [681, 666] width 104 height 17
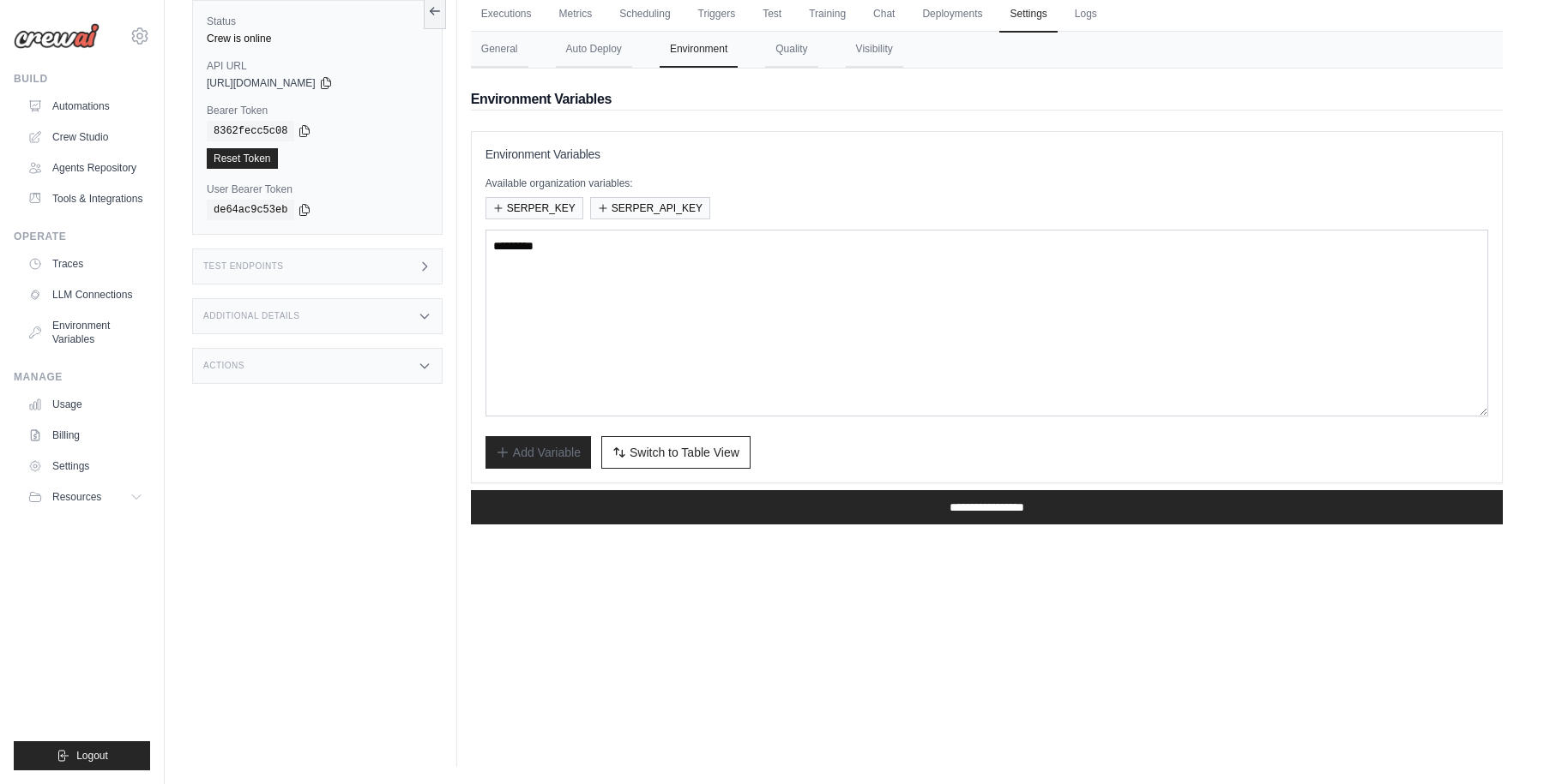
scroll to position [274, 0]
click at [847, 444] on div "Add Variable Switch to Bulk View Switch to Table View" at bounding box center [987, 453] width 1003 height 33
click at [702, 449] on span "Switch to Table View" at bounding box center [684, 451] width 110 height 17
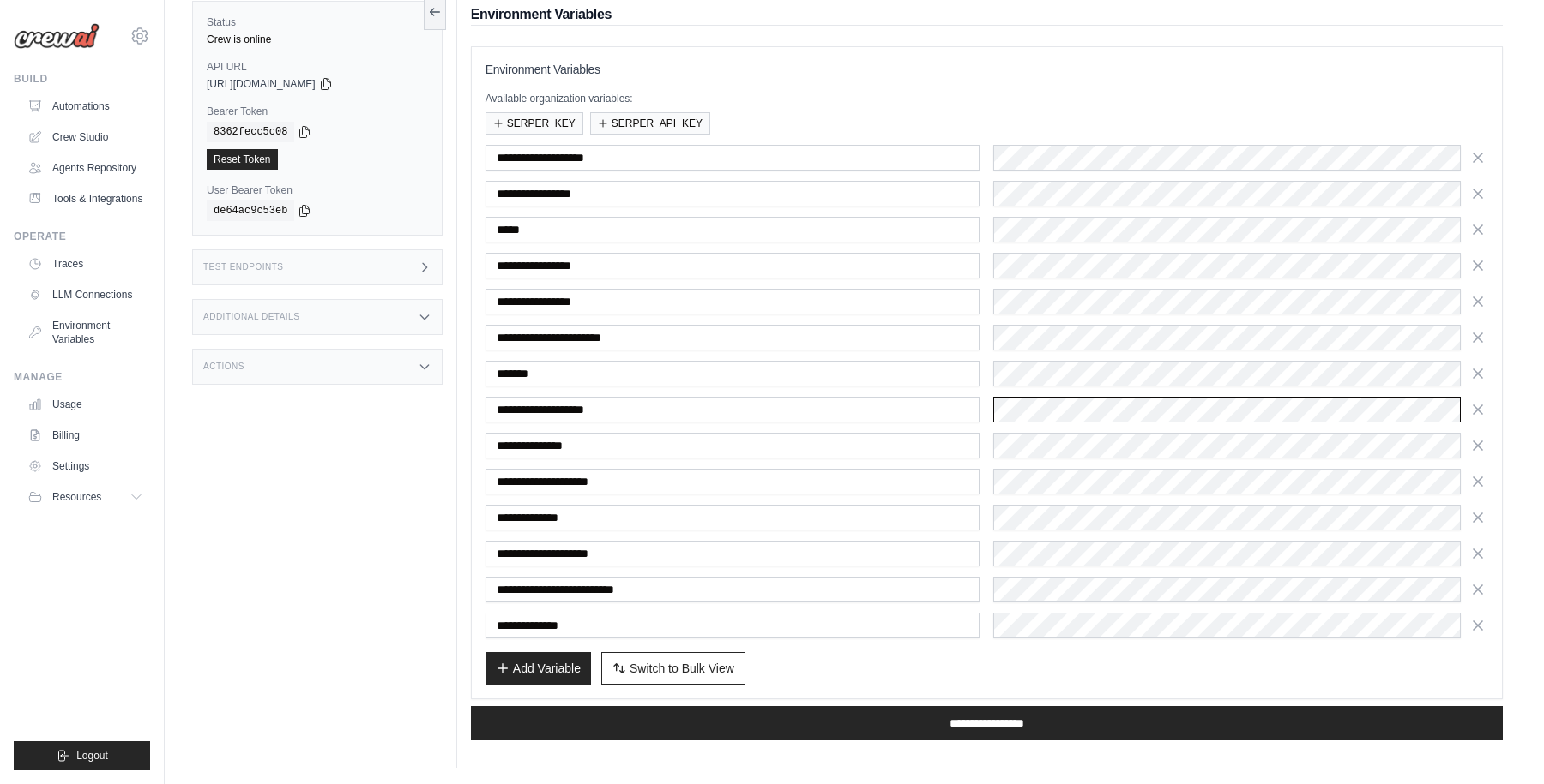
scroll to position [159, 0]
click at [988, 673] on div "Add Variable Switch to Bulk View Switch to Table View" at bounding box center [987, 667] width 1003 height 33
click at [1014, 668] on div "Add Variable Switch to Bulk View Switch to Table View" at bounding box center [987, 667] width 1003 height 33
click at [730, 671] on span "Switch to Bulk View" at bounding box center [681, 666] width 104 height 17
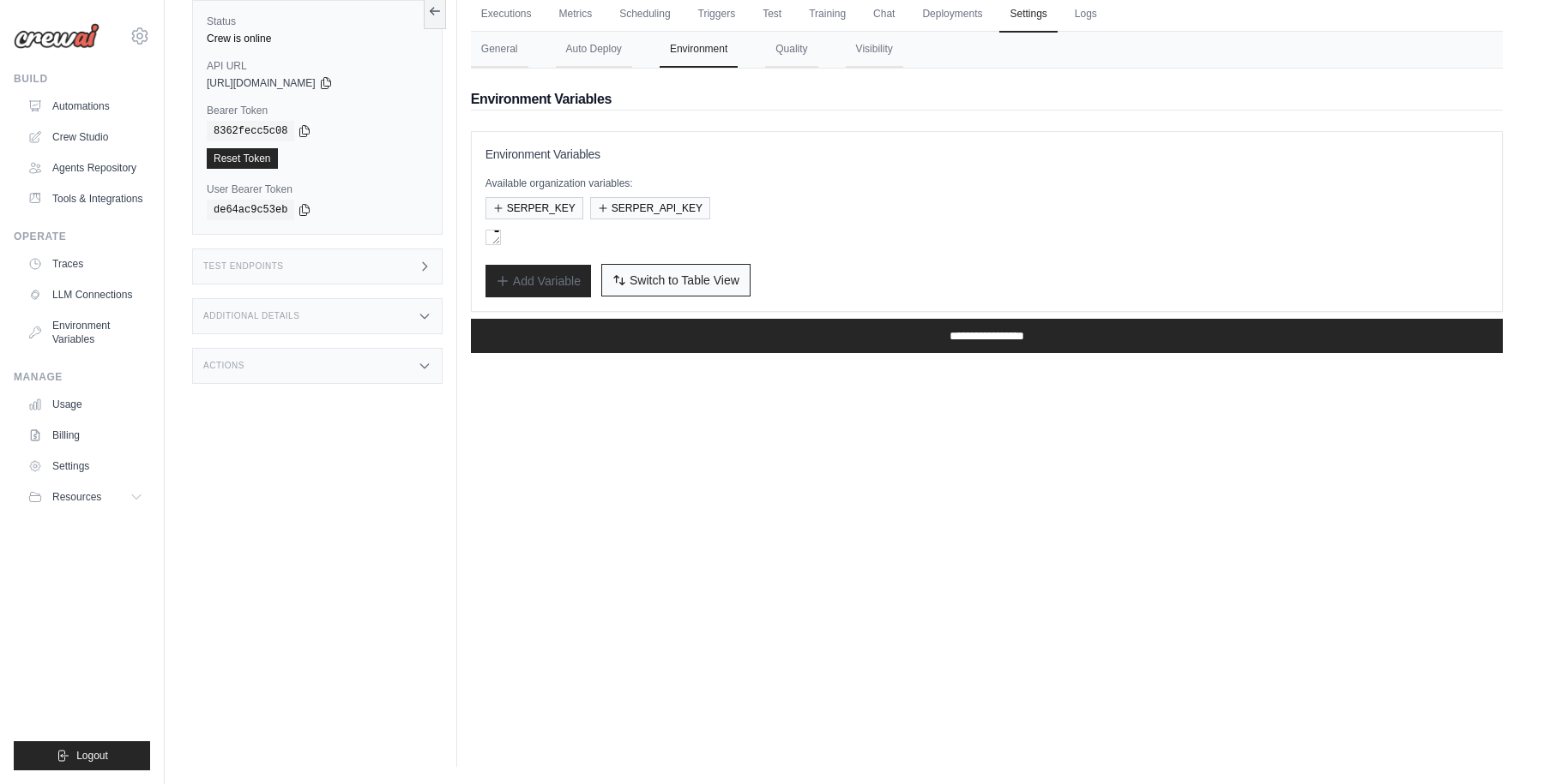
scroll to position [73, 0]
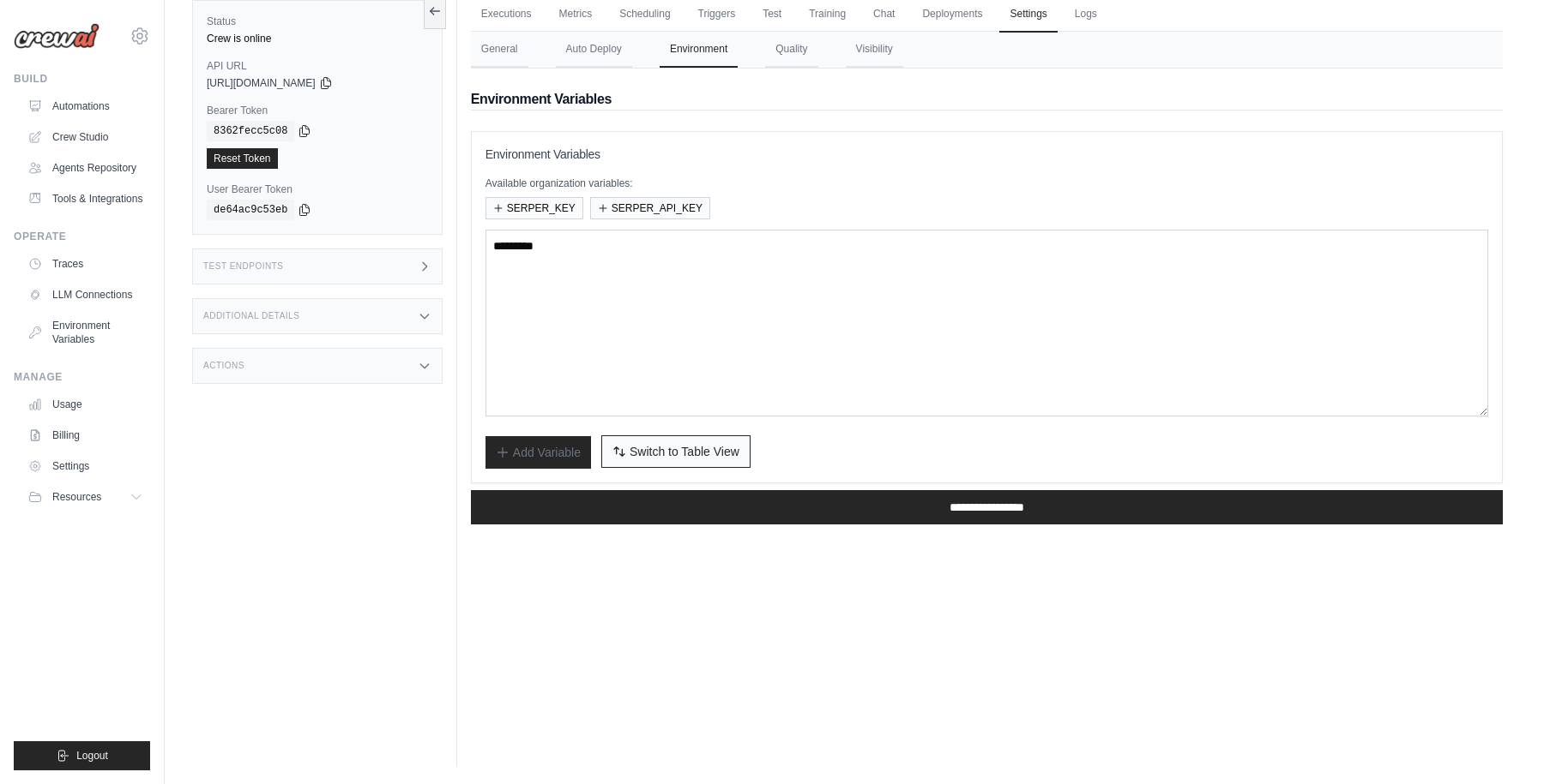
click at [692, 453] on span "Switch to Table View" at bounding box center [684, 451] width 110 height 17
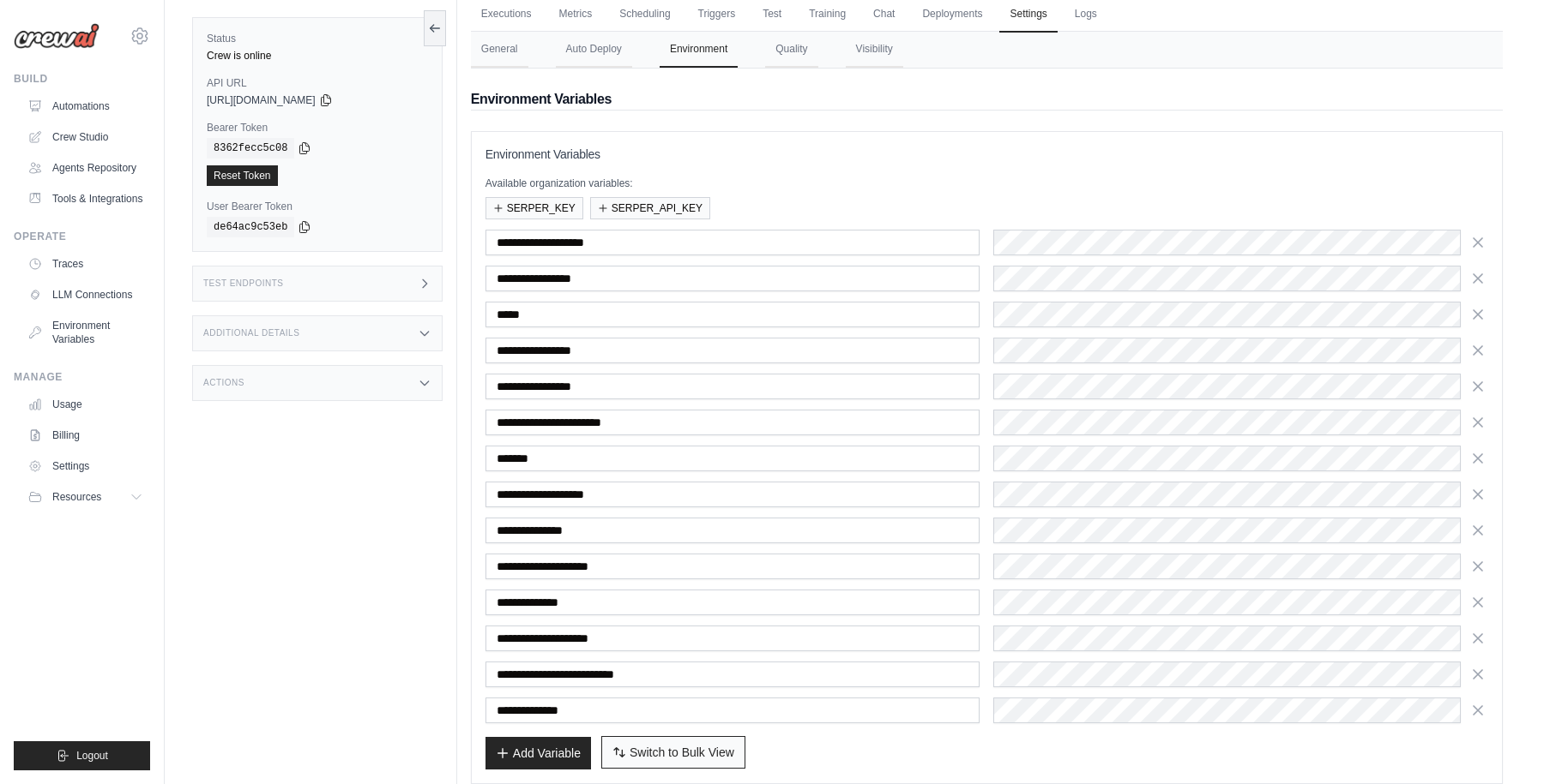
scroll to position [159, 0]
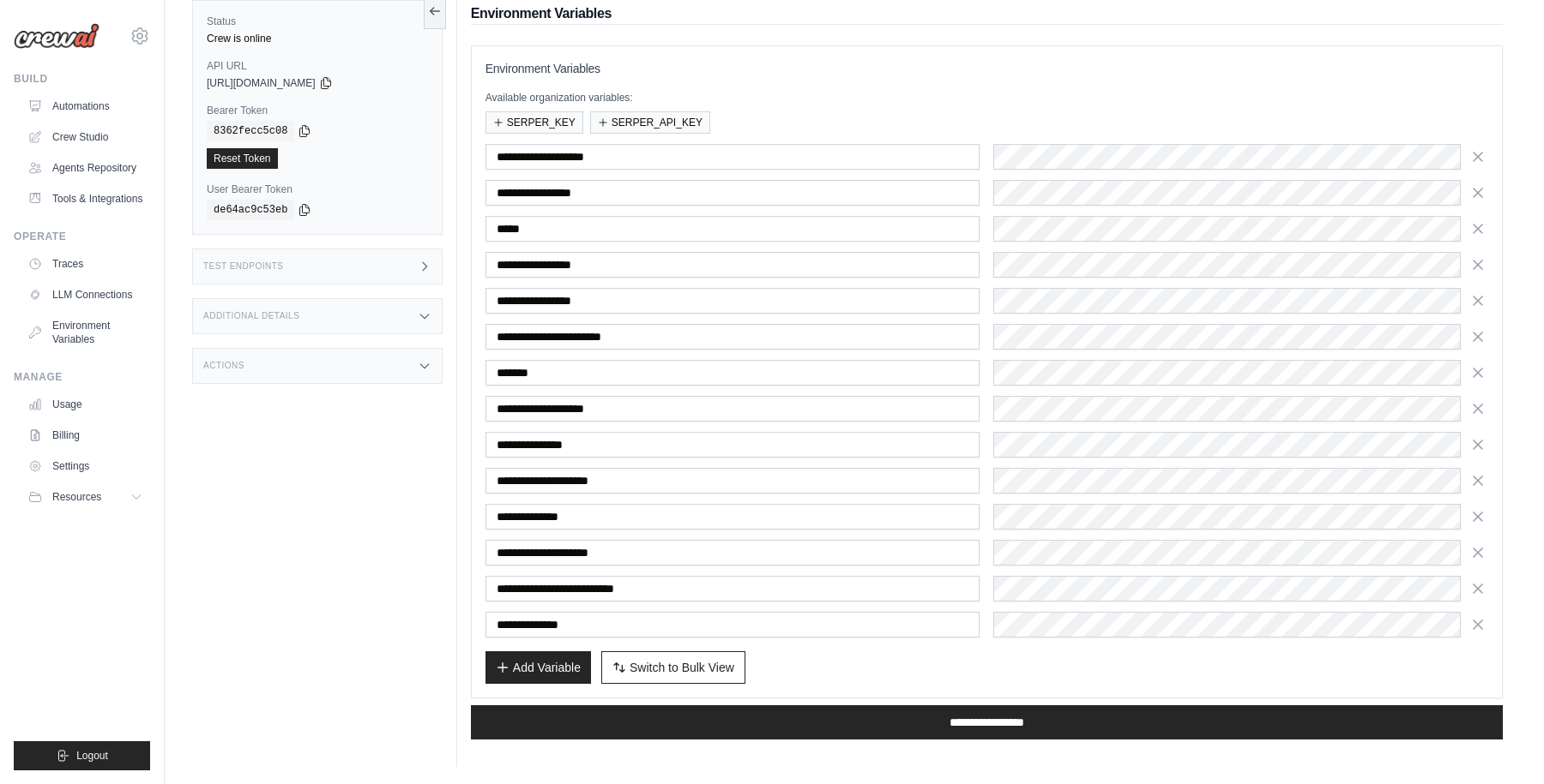
click at [931, 659] on div "Add Variable Switch to Bulk View Switch to Table View" at bounding box center [987, 667] width 1003 height 33
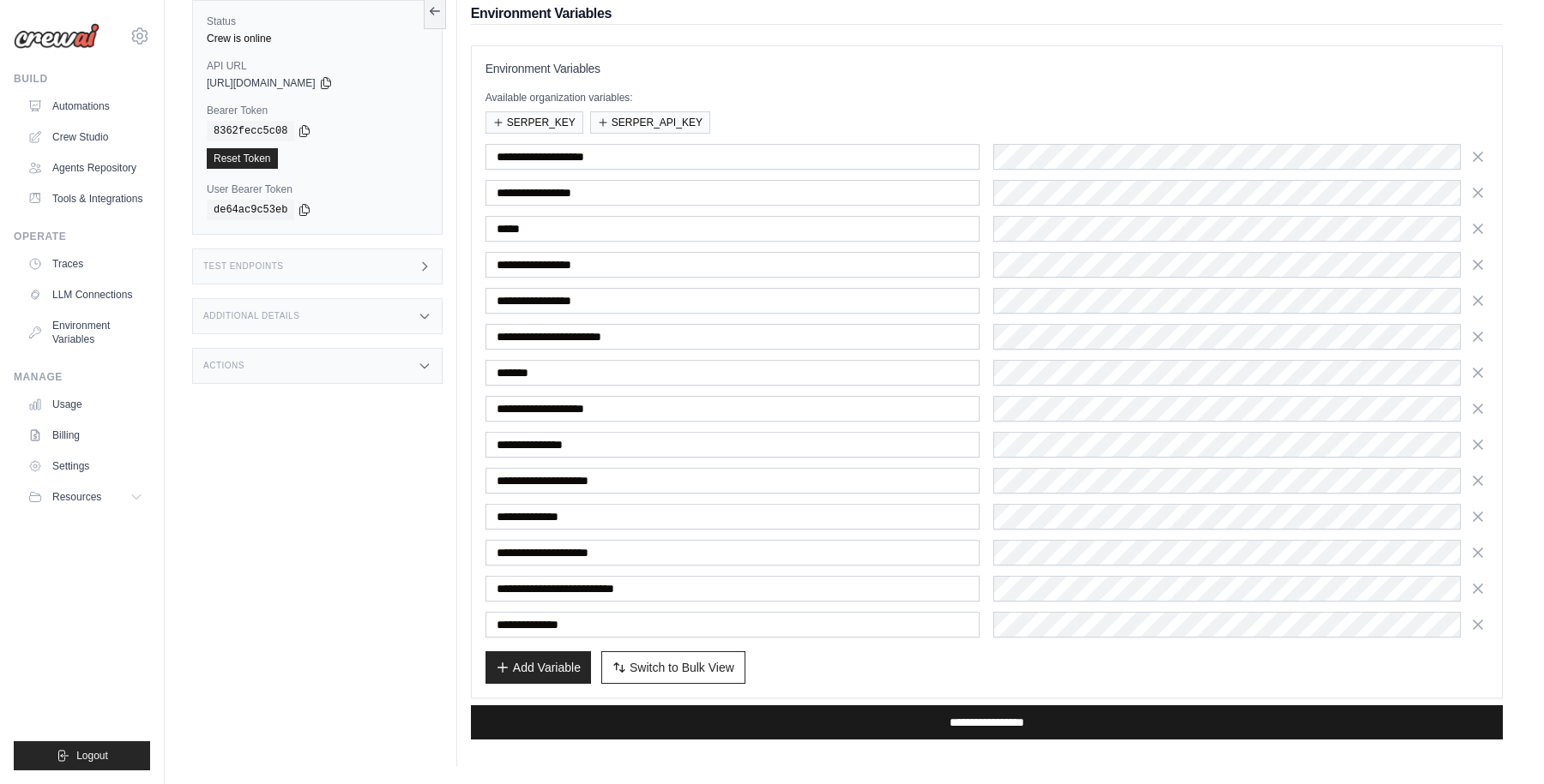
click at [923, 715] on input "**********" at bounding box center [987, 723] width 1032 height 34
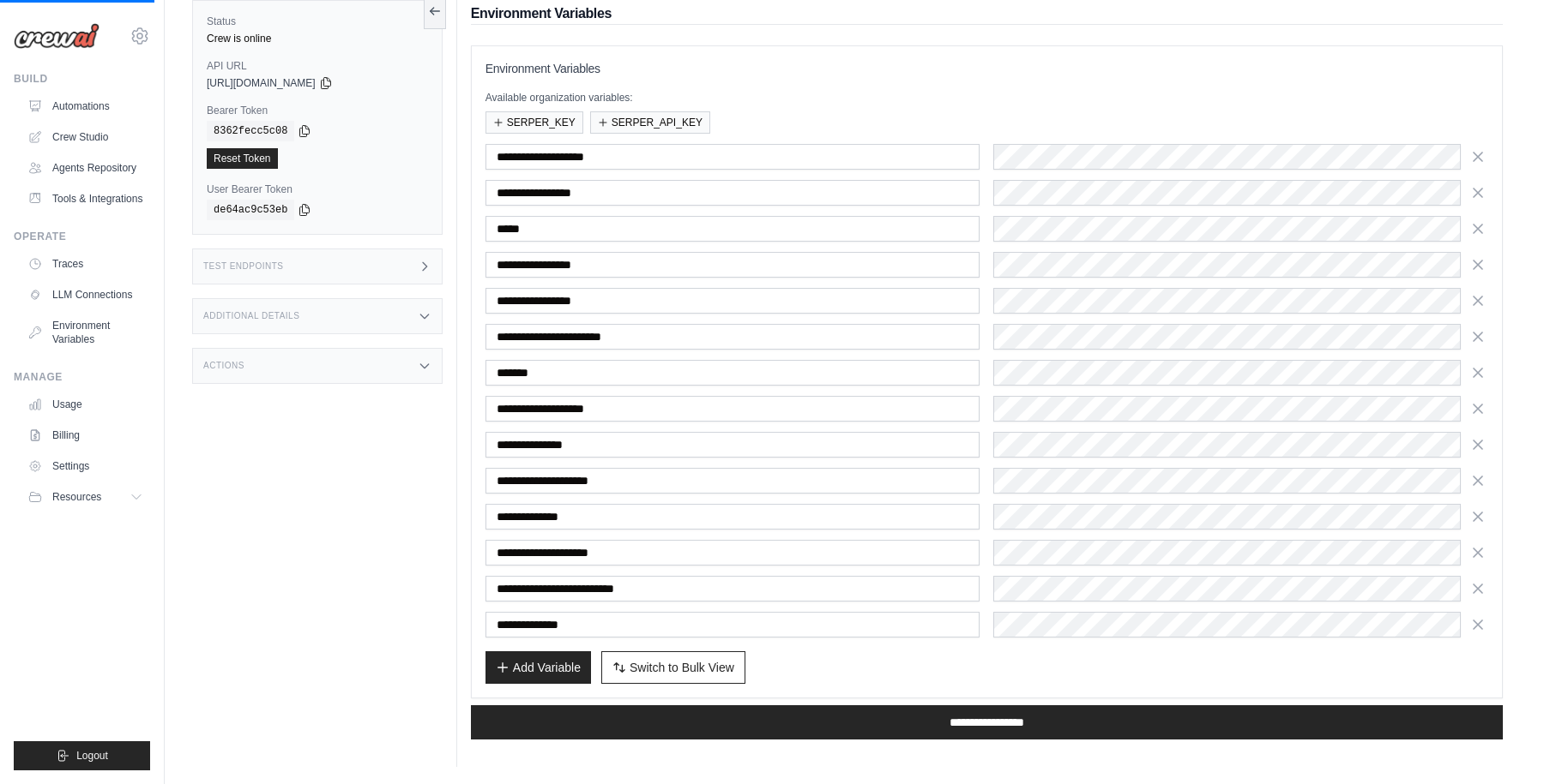
scroll to position [0, 0]
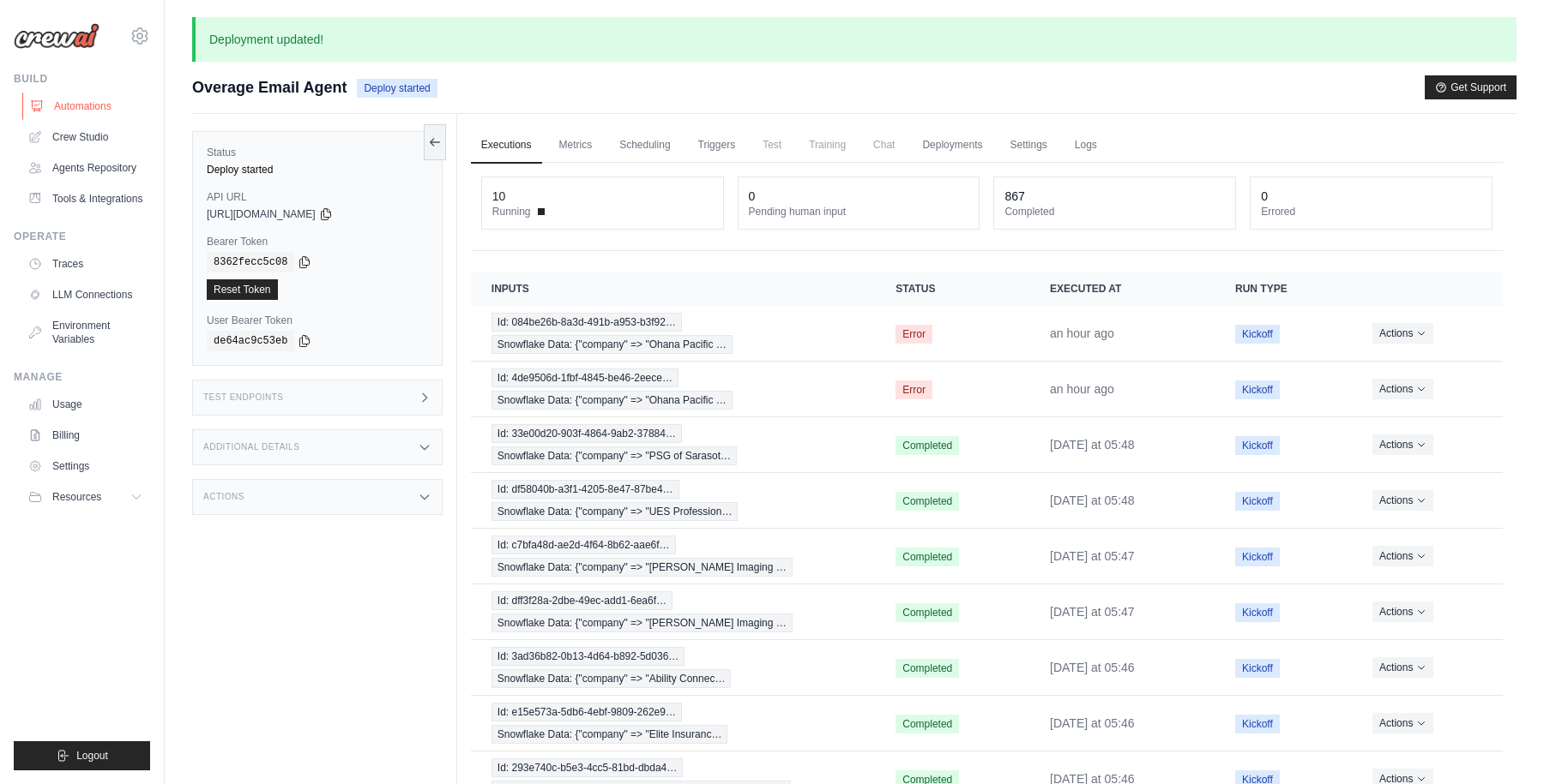
click at [84, 108] on link "Automations" at bounding box center [86, 106] width 129 height 28
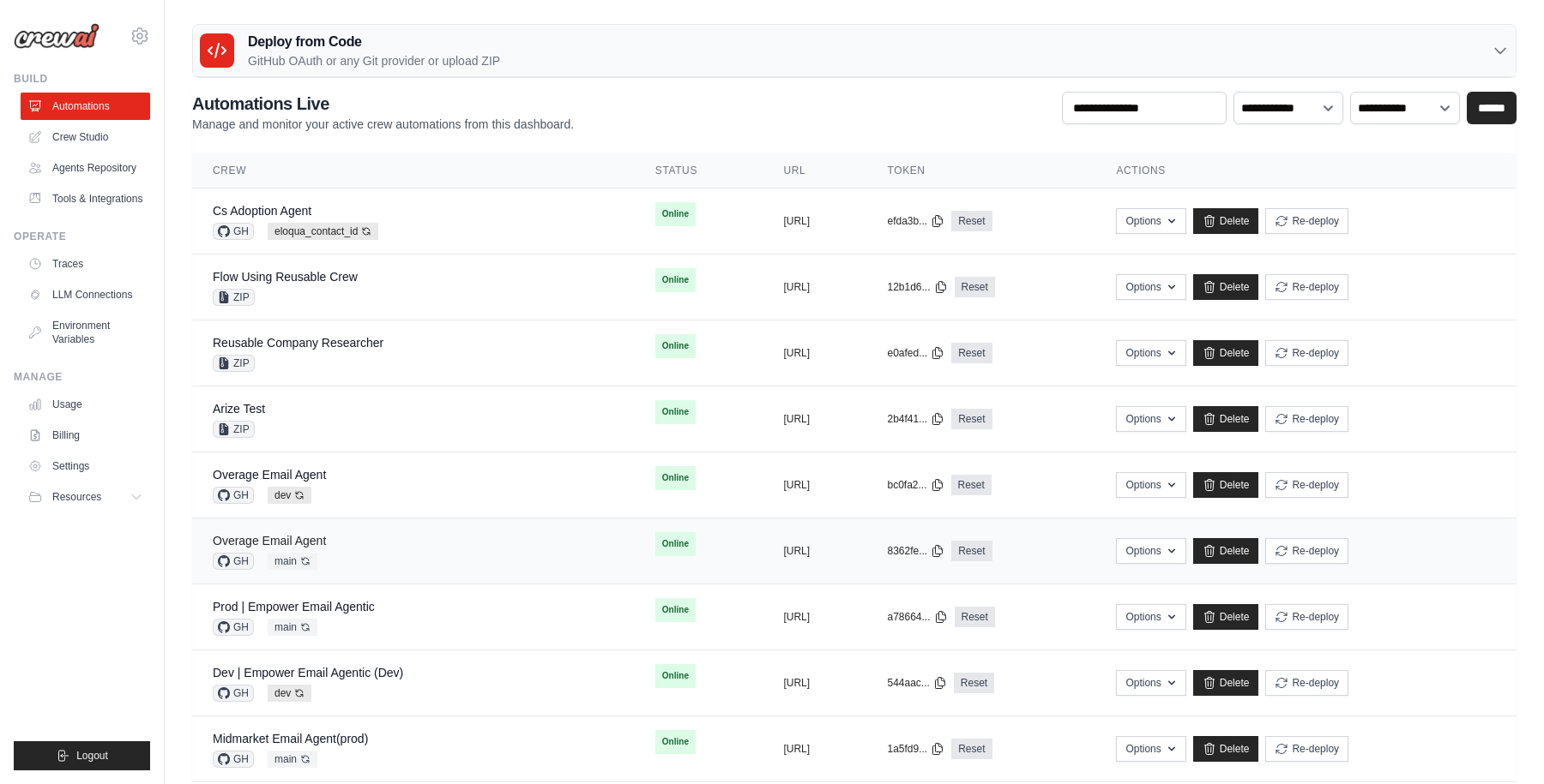
click at [305, 539] on link "Overage Email Agent" at bounding box center [269, 540] width 113 height 13
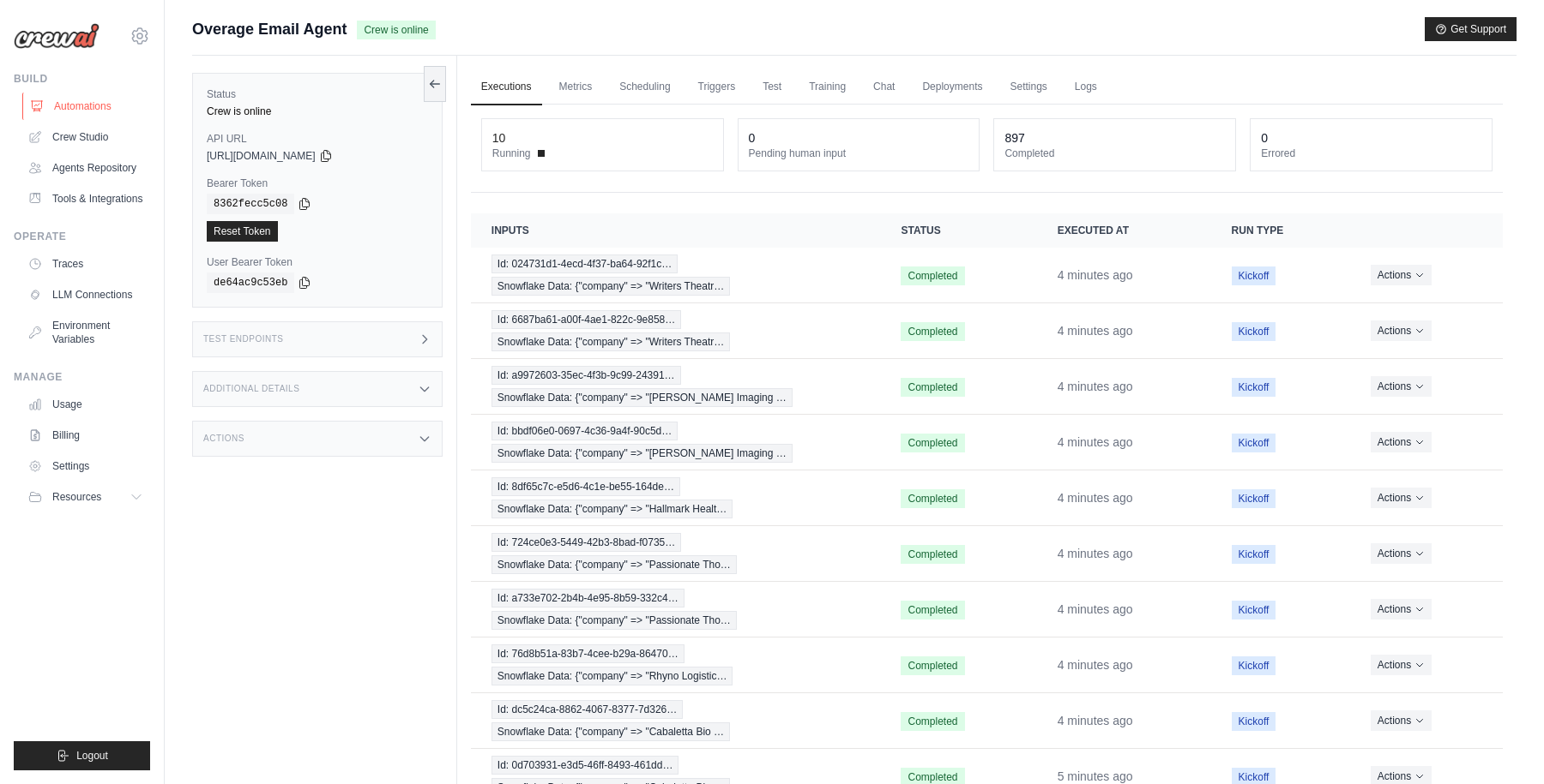
click at [83, 104] on link "Automations" at bounding box center [86, 106] width 129 height 28
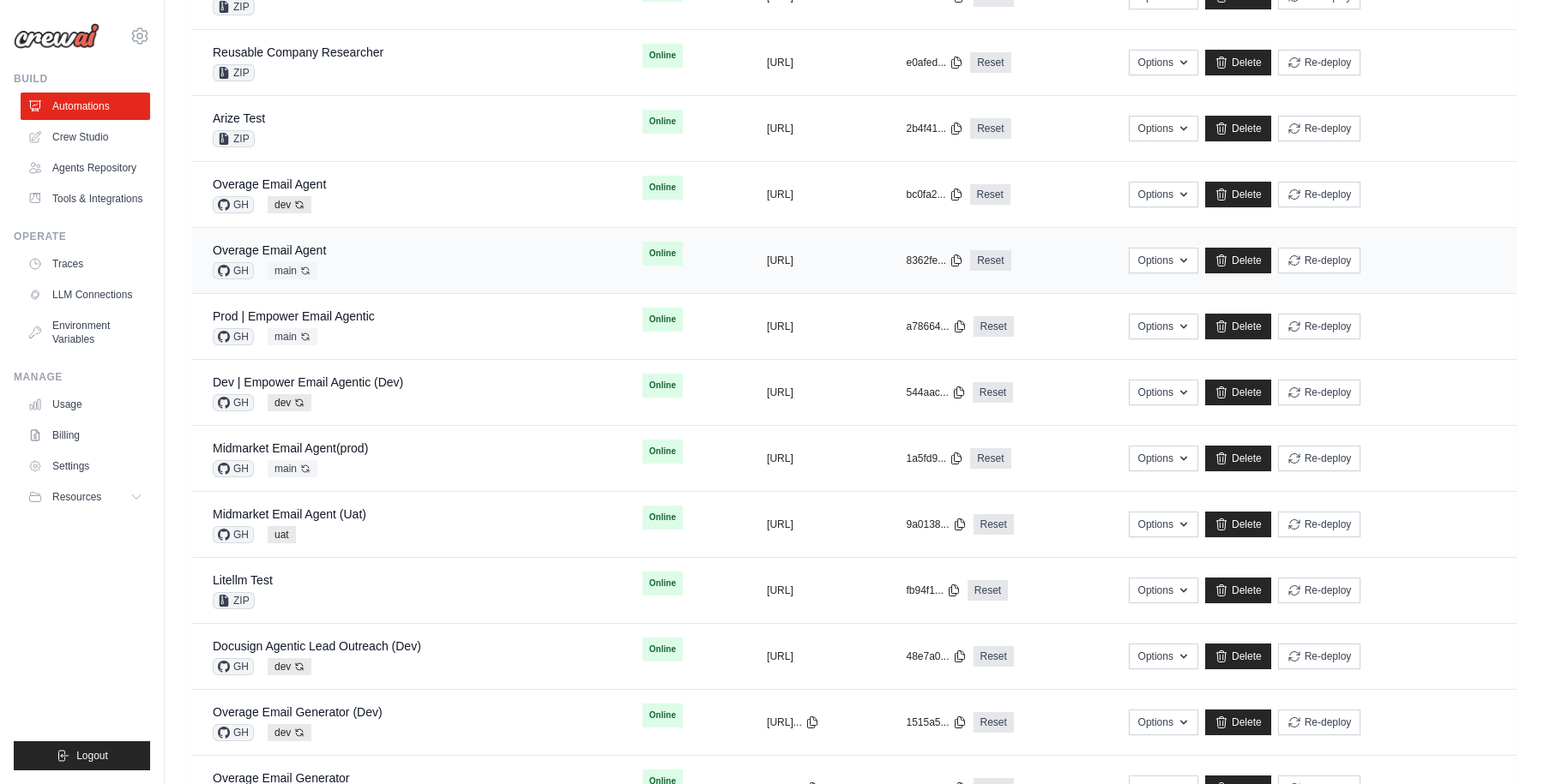
scroll to position [360, 0]
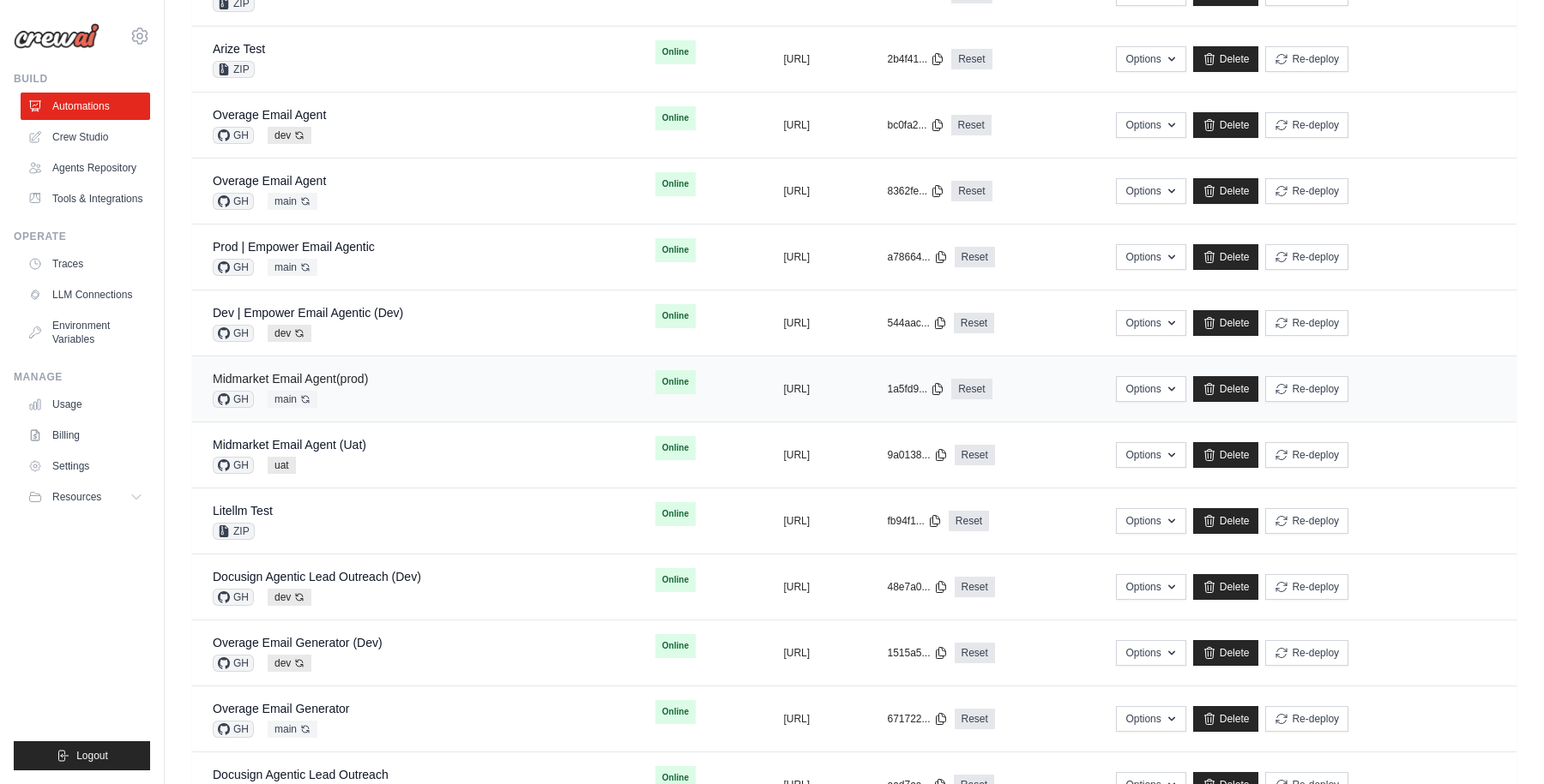
click at [345, 374] on link "Midmarket Email Agent(prod)" at bounding box center [291, 379] width 155 height 13
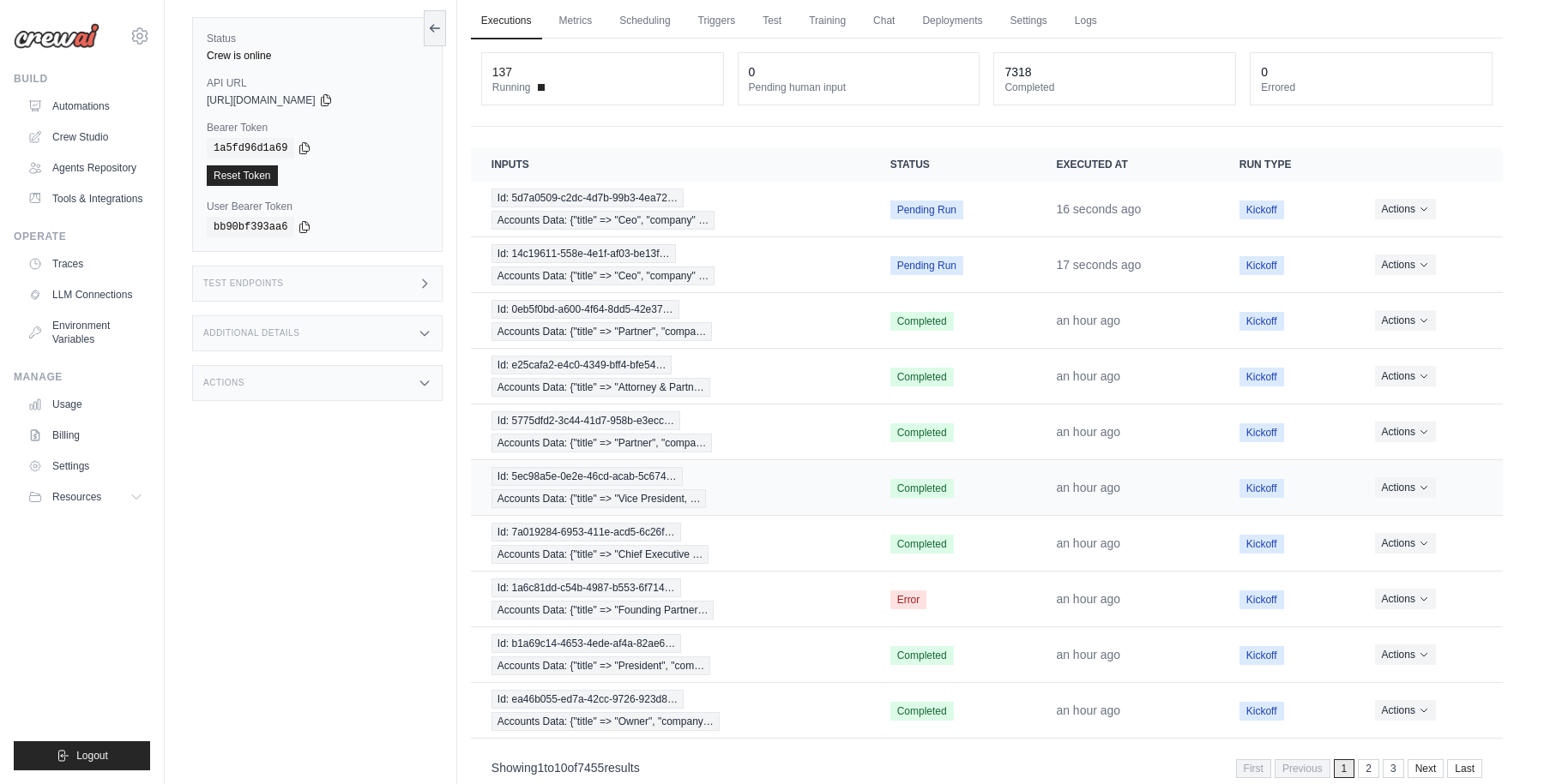
scroll to position [79, 0]
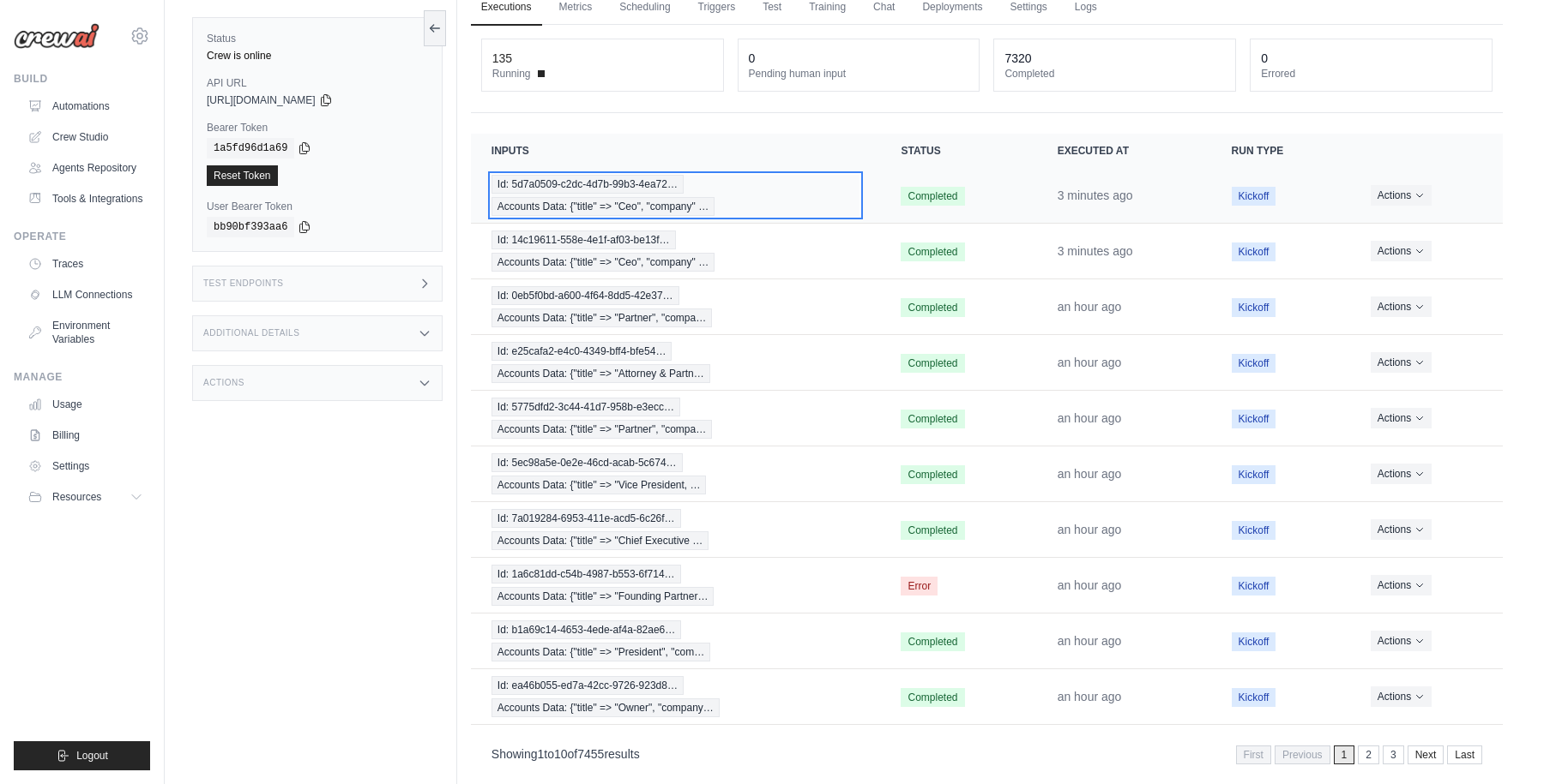
click at [795, 187] on div "Id: 5d7a0509-c2dc-4d7b-99b3-4ea72… Accounts Data: {"title" => "Ceo", "company" …" at bounding box center [676, 195] width 369 height 41
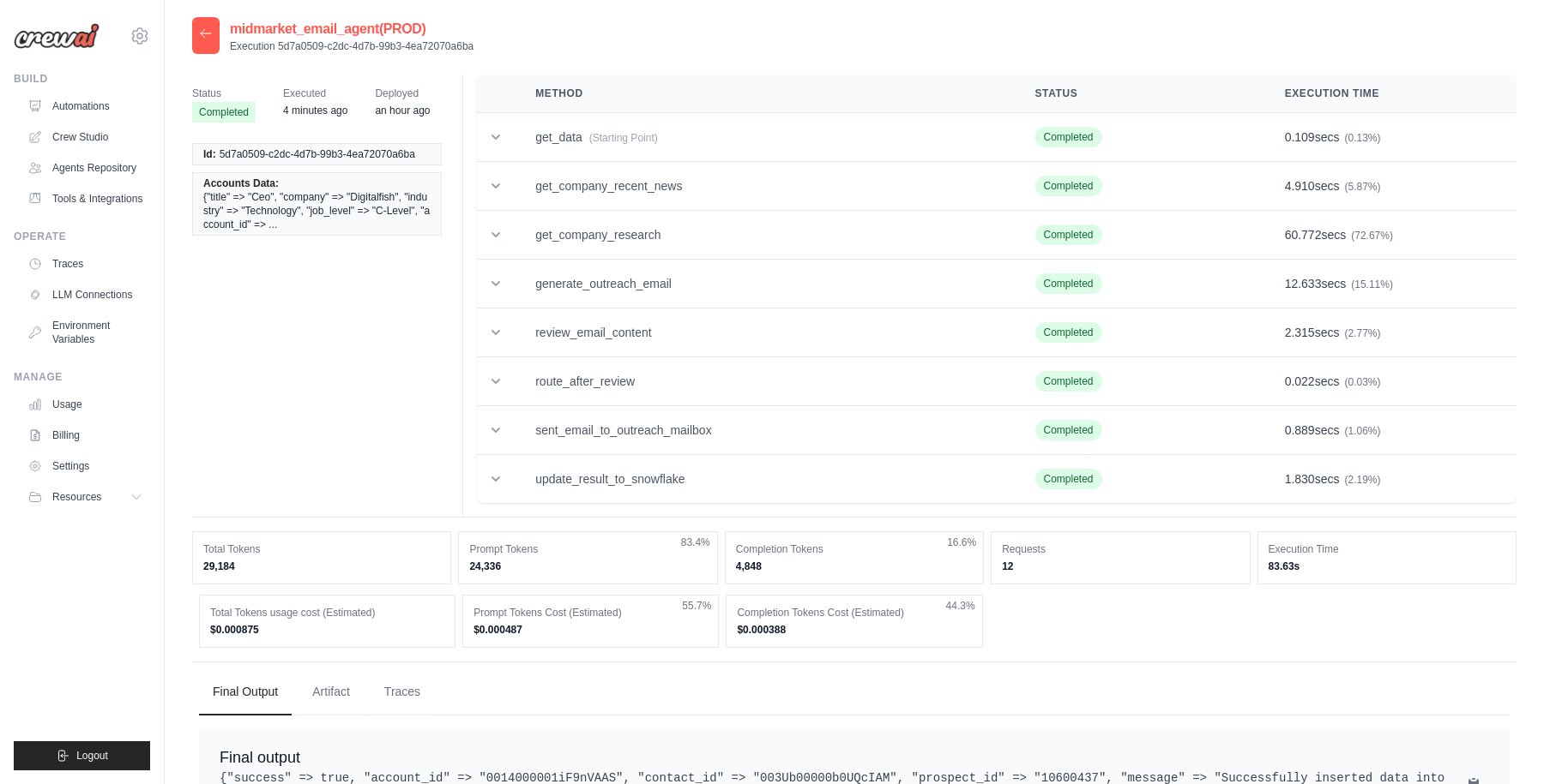
click at [208, 40] on icon at bounding box center [205, 33] width 13 height 13
